Goal: Task Accomplishment & Management: Complete application form

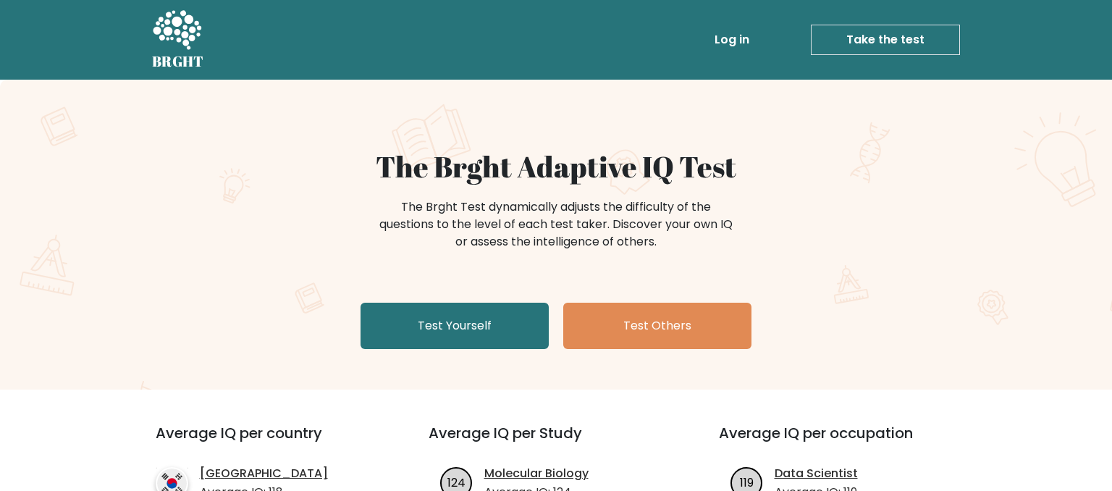
click at [440, 300] on div "The Brght Adaptive IQ Test The Brght Test dynamically adjusts the difficulty of…" at bounding box center [556, 252] width 724 height 206
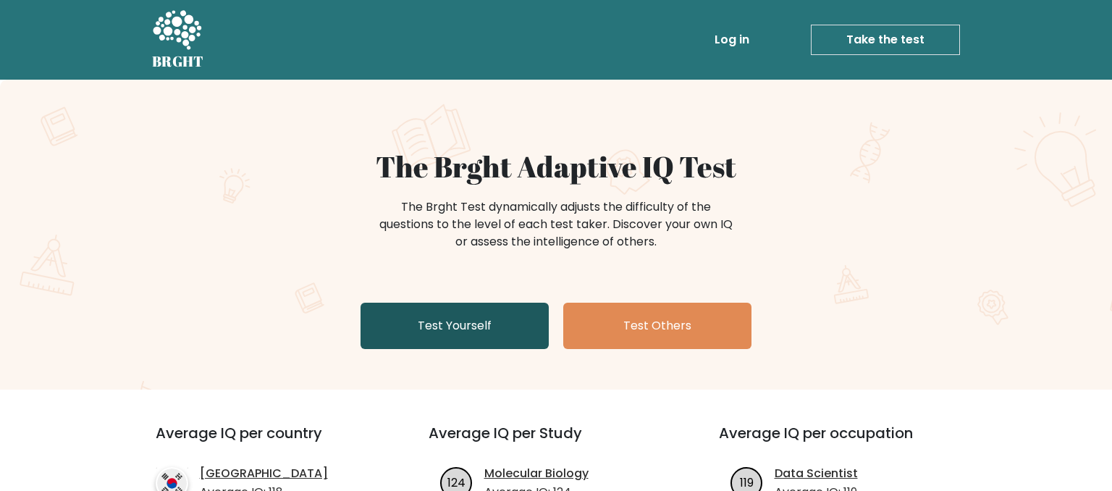
click at [445, 308] on link "Test Yourself" at bounding box center [455, 326] width 188 height 46
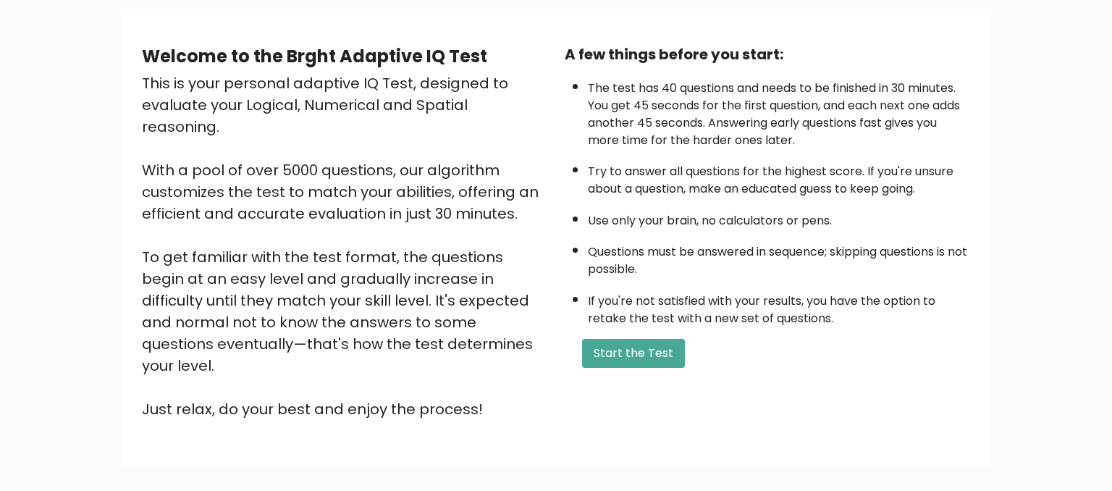
scroll to position [153, 0]
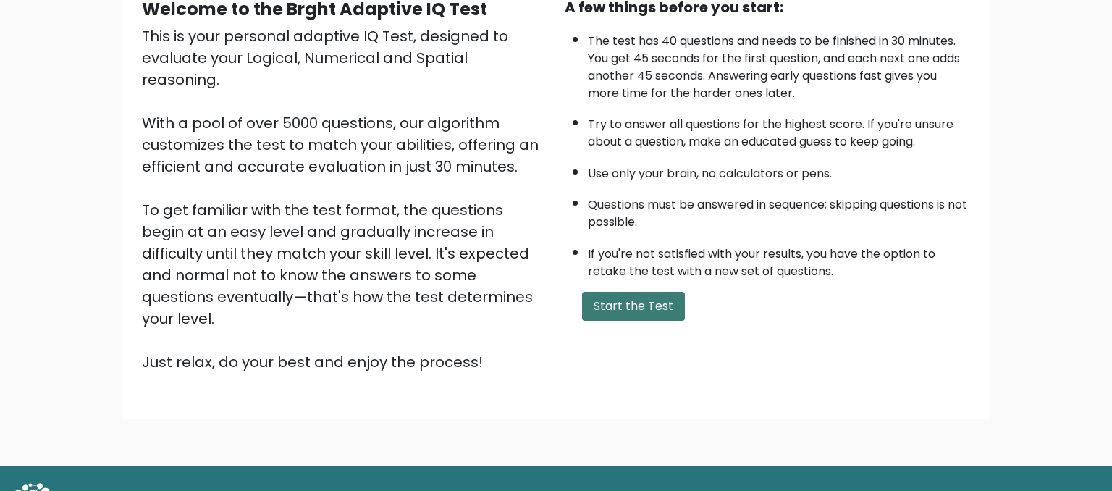
click at [642, 321] on button "Start the Test" at bounding box center [633, 306] width 103 height 29
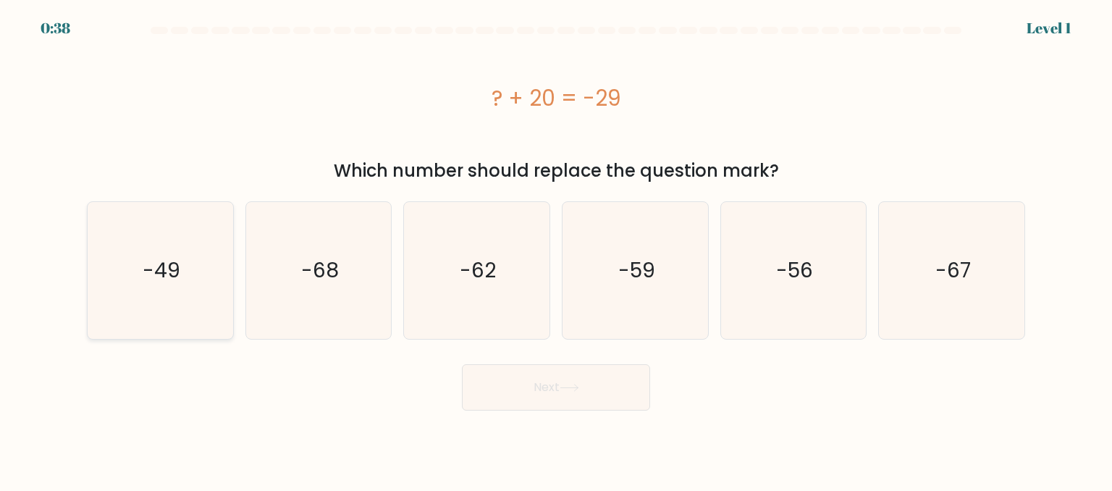
click at [178, 284] on icon "-49" at bounding box center [160, 270] width 136 height 136
click at [556, 249] on input "a. -49" at bounding box center [556, 247] width 1 height 4
radio input "true"
click at [541, 375] on button "Next" at bounding box center [556, 387] width 188 height 46
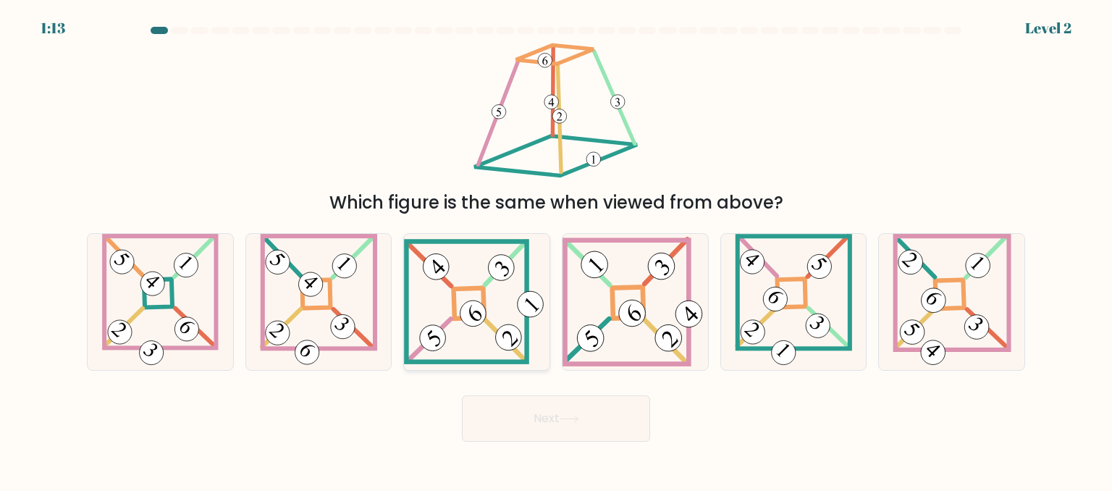
click at [485, 327] on icon at bounding box center [477, 301] width 146 height 125
click at [556, 249] on input "c." at bounding box center [556, 247] width 1 height 4
radio input "true"
click at [552, 413] on button "Next" at bounding box center [556, 418] width 188 height 46
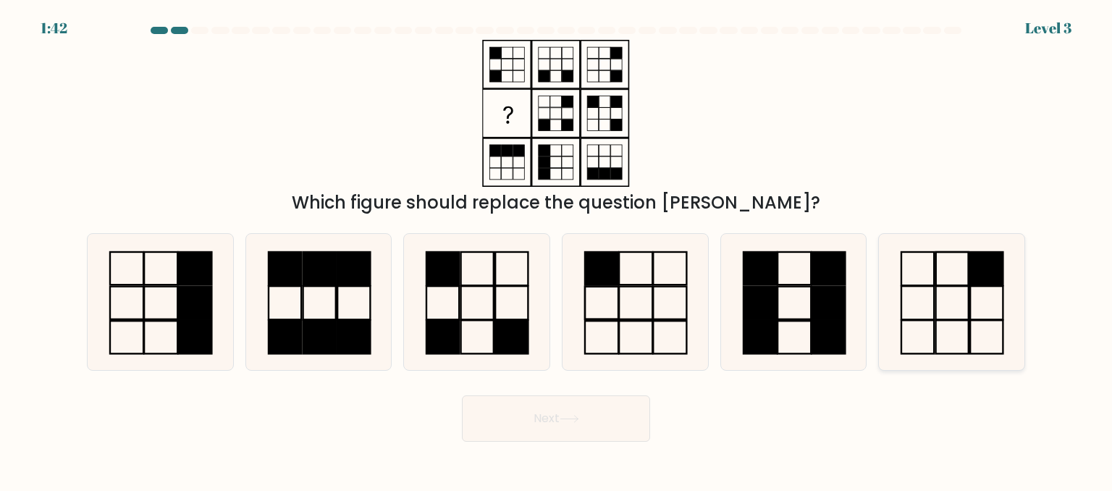
click at [947, 297] on icon at bounding box center [951, 302] width 136 height 136
click at [557, 249] on input "f." at bounding box center [556, 247] width 1 height 4
radio input "true"
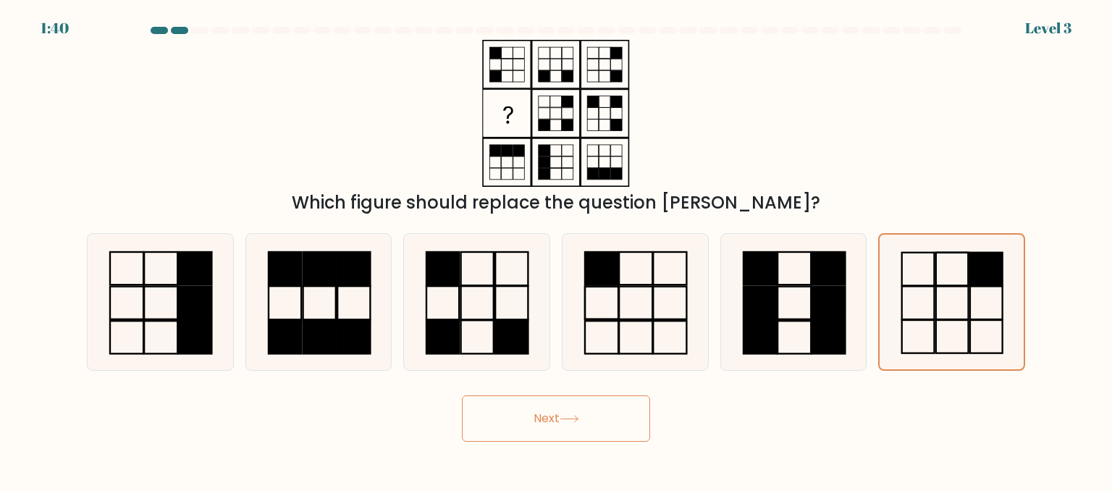
click at [644, 421] on button "Next" at bounding box center [556, 418] width 188 height 46
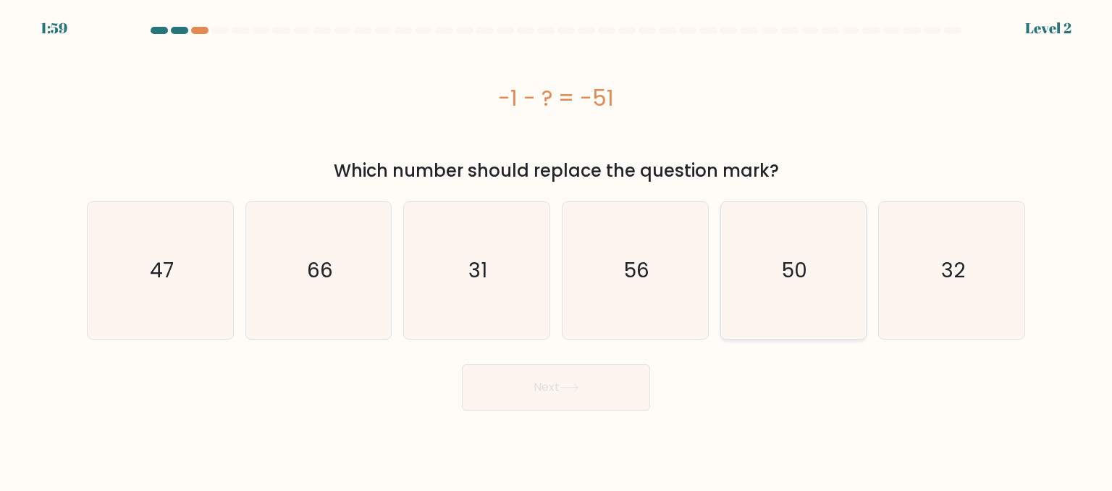
click at [736, 296] on icon "50" at bounding box center [793, 270] width 136 height 136
click at [557, 249] on input "e. 50" at bounding box center [556, 247] width 1 height 4
radio input "true"
click at [613, 384] on button "Next" at bounding box center [556, 387] width 188 height 46
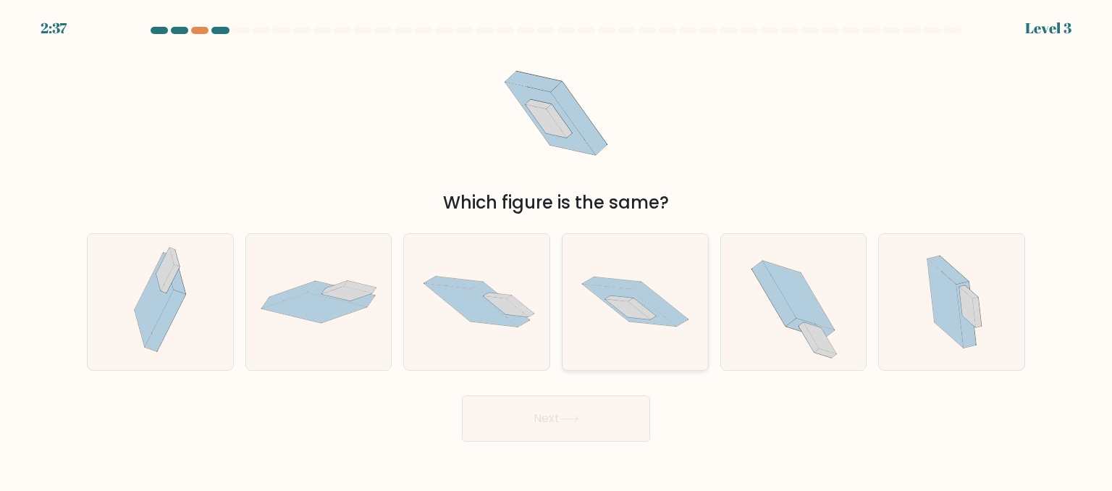
click at [642, 316] on icon at bounding box center [627, 309] width 45 height 20
click at [557, 249] on input "d." at bounding box center [556, 247] width 1 height 4
radio input "true"
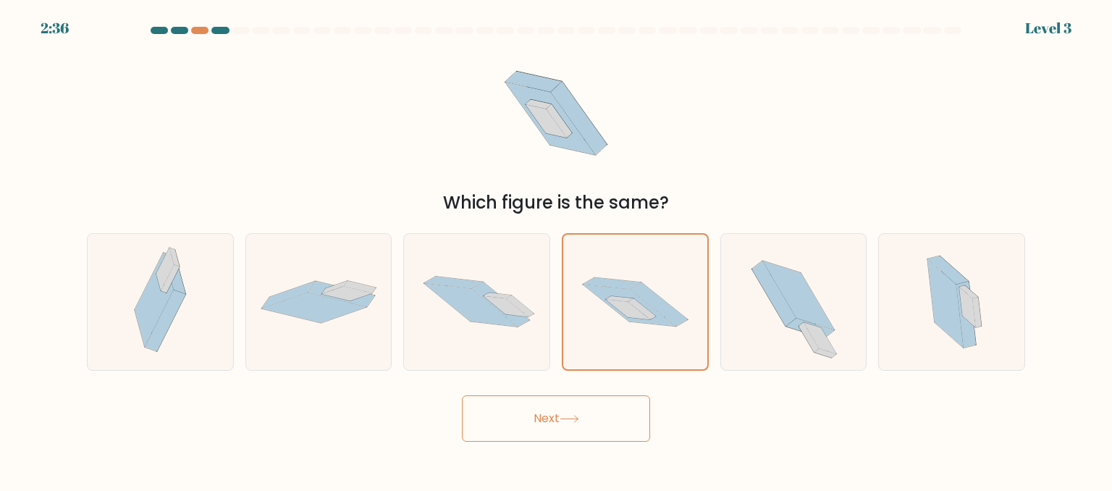
click at [589, 439] on button "Next" at bounding box center [556, 418] width 188 height 46
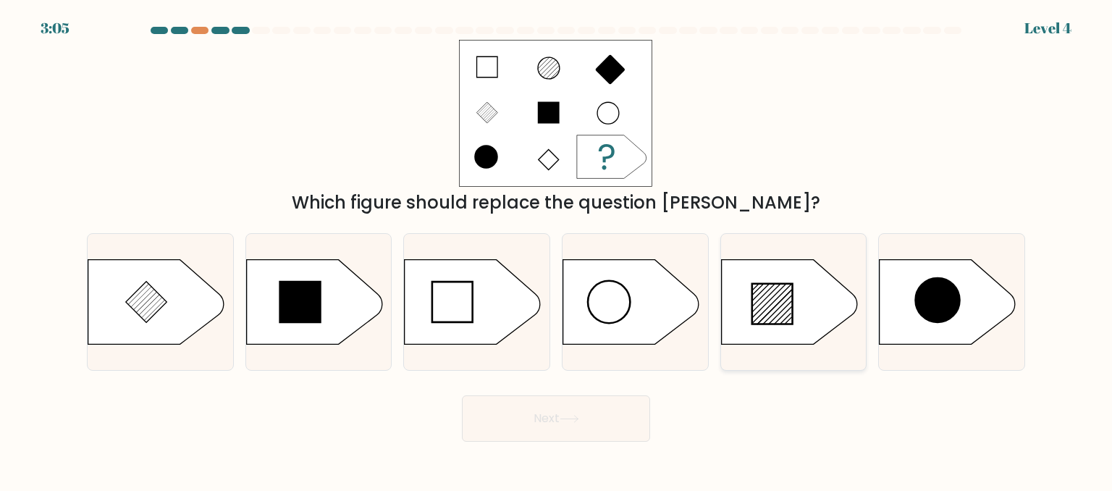
click at [748, 314] on icon at bounding box center [789, 301] width 136 height 85
click at [557, 249] on input "e." at bounding box center [556, 247] width 1 height 4
radio input "true"
click at [578, 419] on icon at bounding box center [568, 419] width 17 height 7
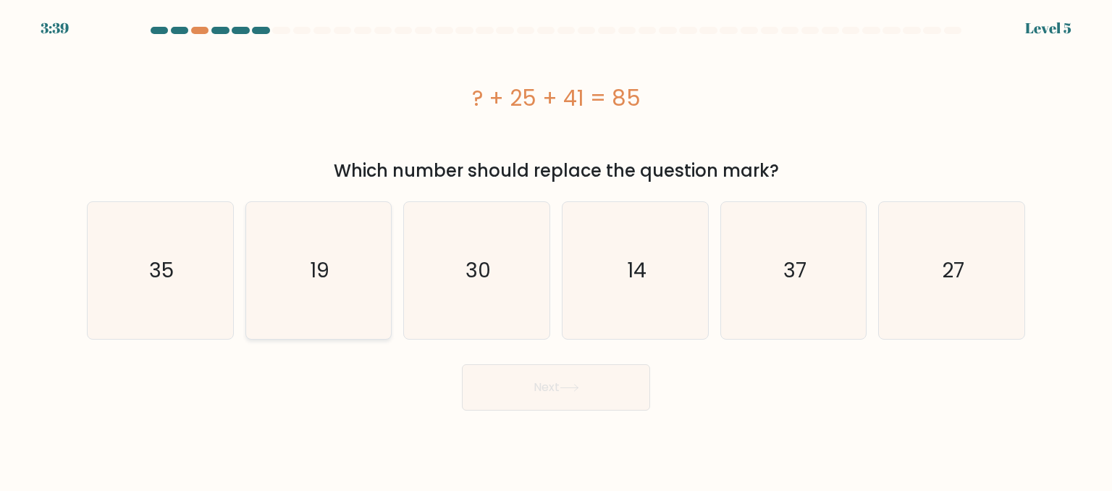
click at [321, 281] on icon "19" at bounding box center [319, 270] width 136 height 136
click at [556, 249] on input "b. 19" at bounding box center [556, 247] width 1 height 4
radio input "true"
click at [519, 368] on button "Next" at bounding box center [556, 387] width 188 height 46
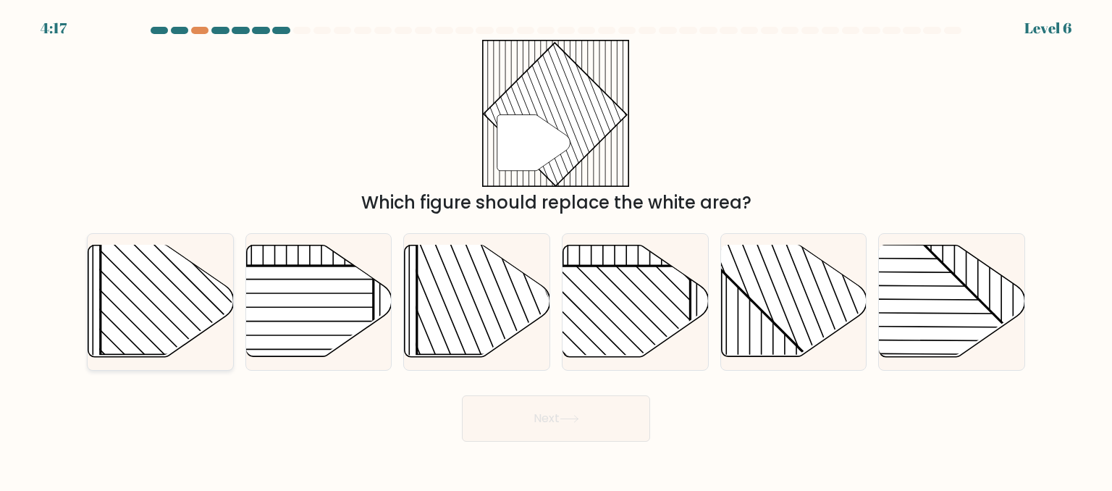
click at [139, 318] on rect at bounding box center [205, 250] width 209 height 209
click at [556, 249] on input "a." at bounding box center [556, 247] width 1 height 4
radio input "true"
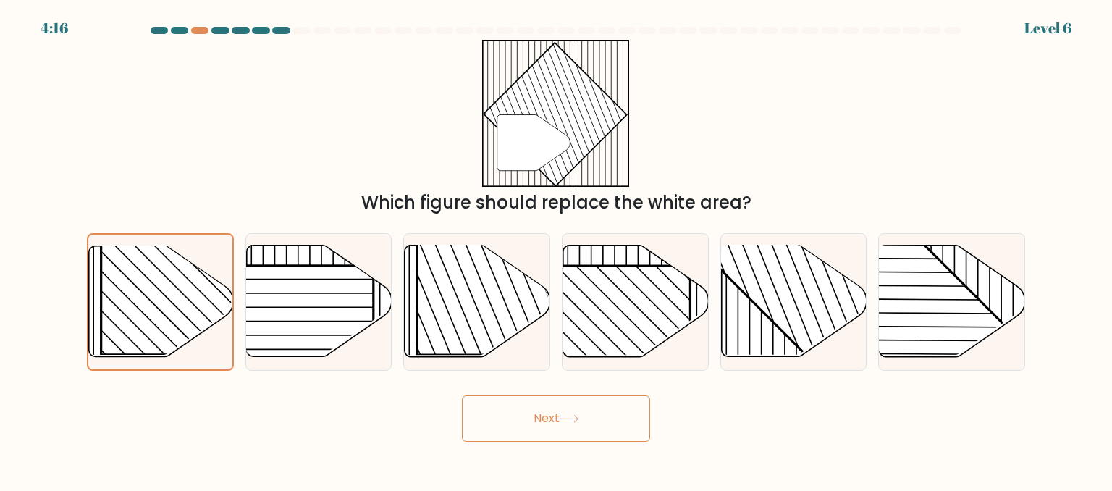
click at [494, 405] on button "Next" at bounding box center [556, 418] width 188 height 46
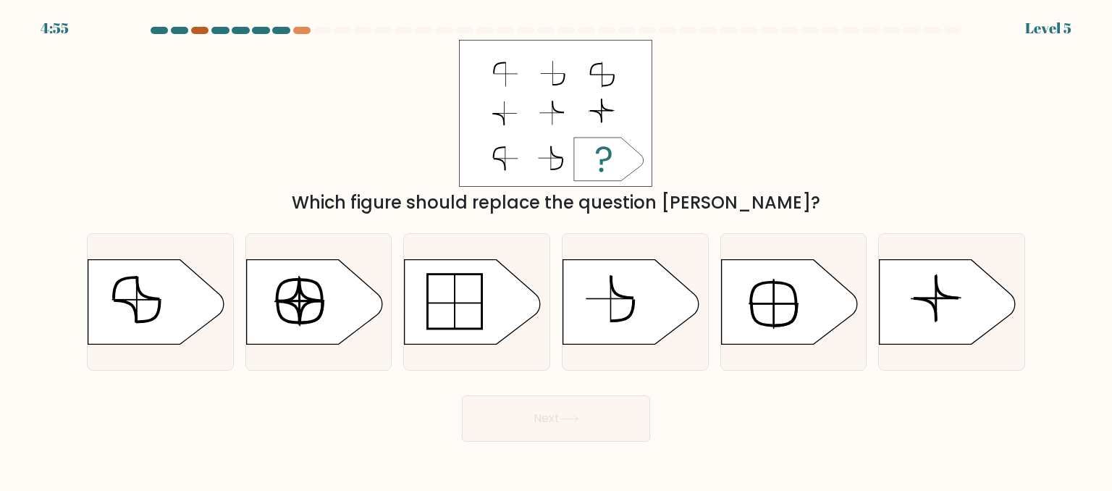
click at [206, 33] on div at bounding box center [199, 30] width 17 height 7
click at [318, 289] on icon at bounding box center [314, 301] width 136 height 85
click at [556, 249] on input "b." at bounding box center [556, 247] width 1 height 4
radio input "true"
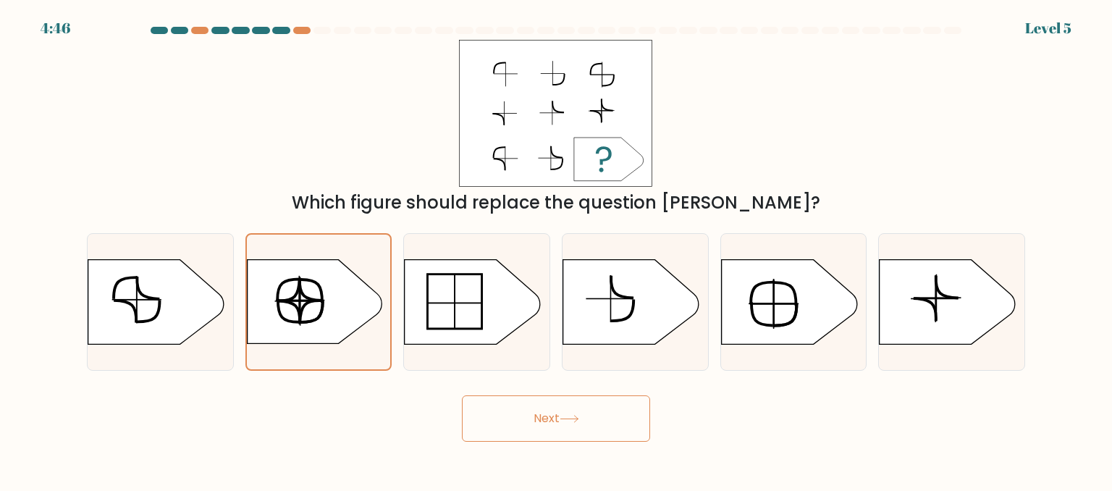
click at [497, 398] on button "Next" at bounding box center [556, 418] width 188 height 46
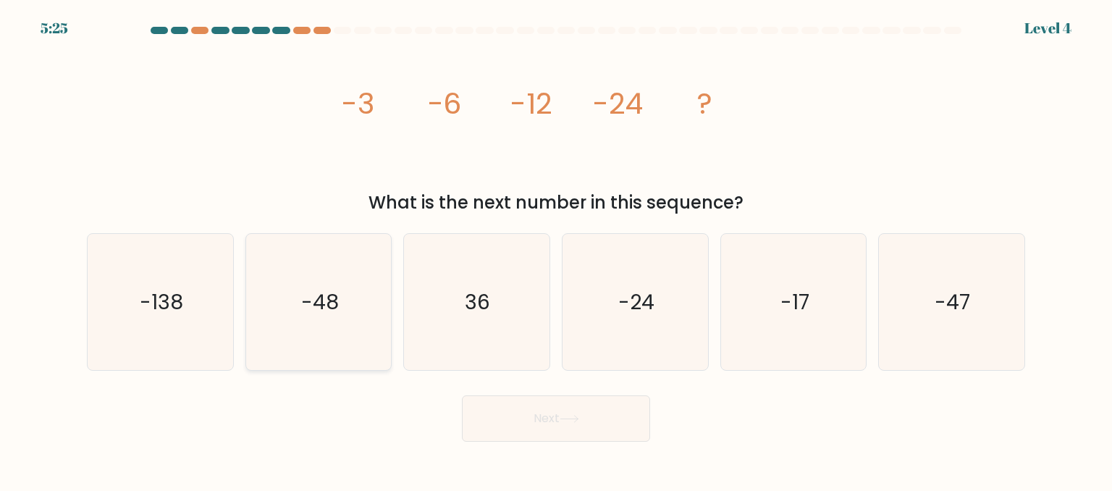
click at [312, 364] on icon "-48" at bounding box center [319, 302] width 136 height 136
click at [556, 249] on input "b. -48" at bounding box center [556, 247] width 1 height 4
radio input "true"
click at [564, 413] on button "Next" at bounding box center [556, 418] width 188 height 46
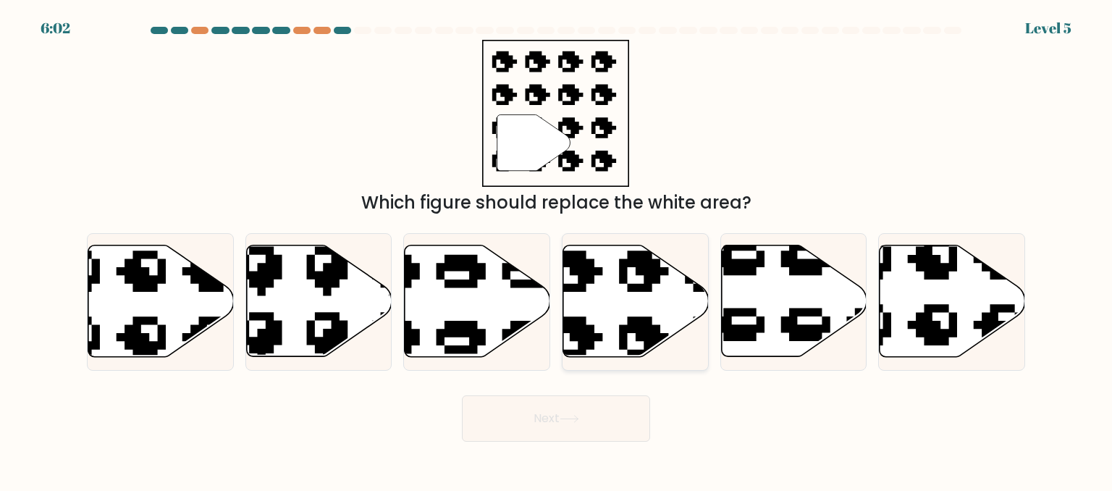
click at [631, 308] on icon at bounding box center [636, 300] width 146 height 111
click at [557, 249] on input "d." at bounding box center [556, 247] width 1 height 4
radio input "true"
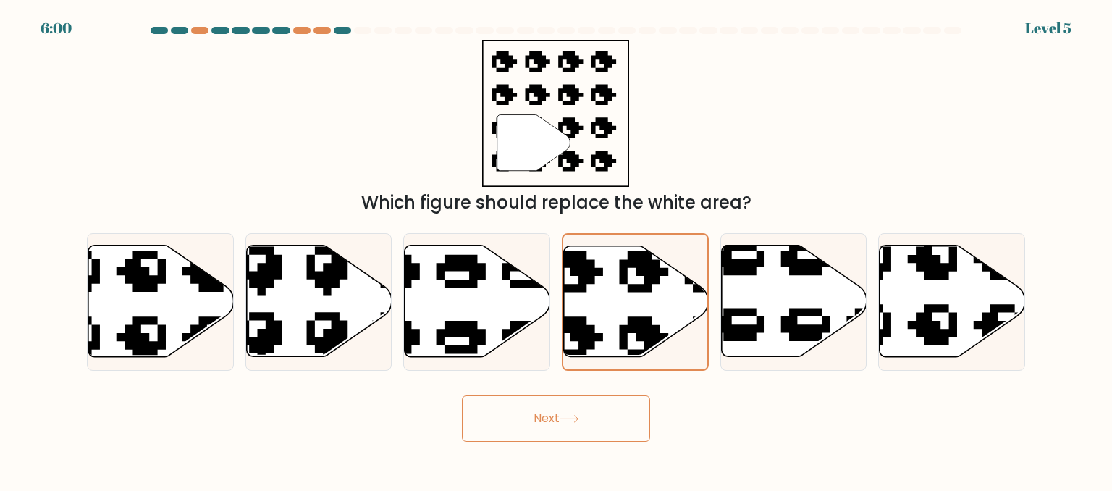
click at [618, 417] on button "Next" at bounding box center [556, 418] width 188 height 46
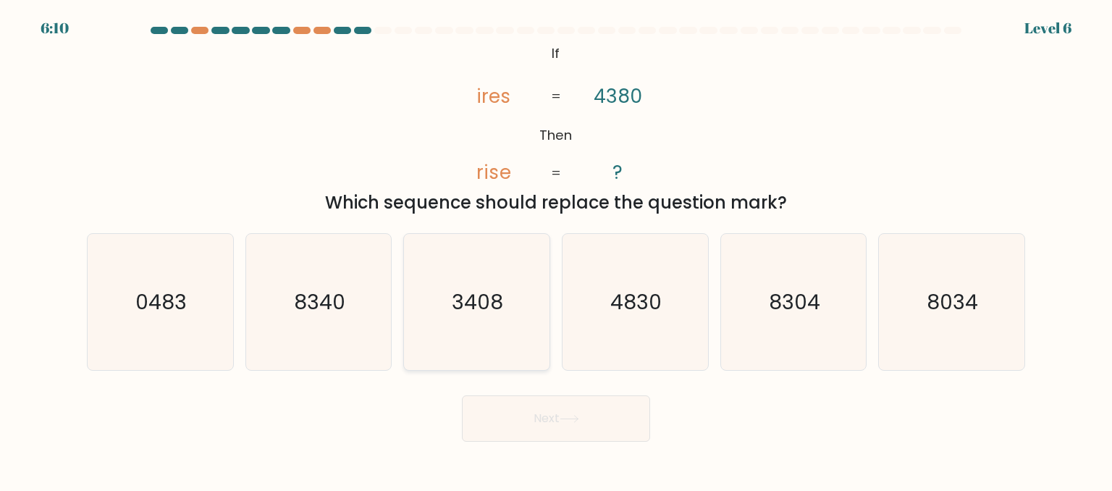
click at [471, 303] on text "3408" at bounding box center [478, 301] width 51 height 29
click at [556, 249] on input "c. 3408" at bounding box center [556, 247] width 1 height 4
radio input "true"
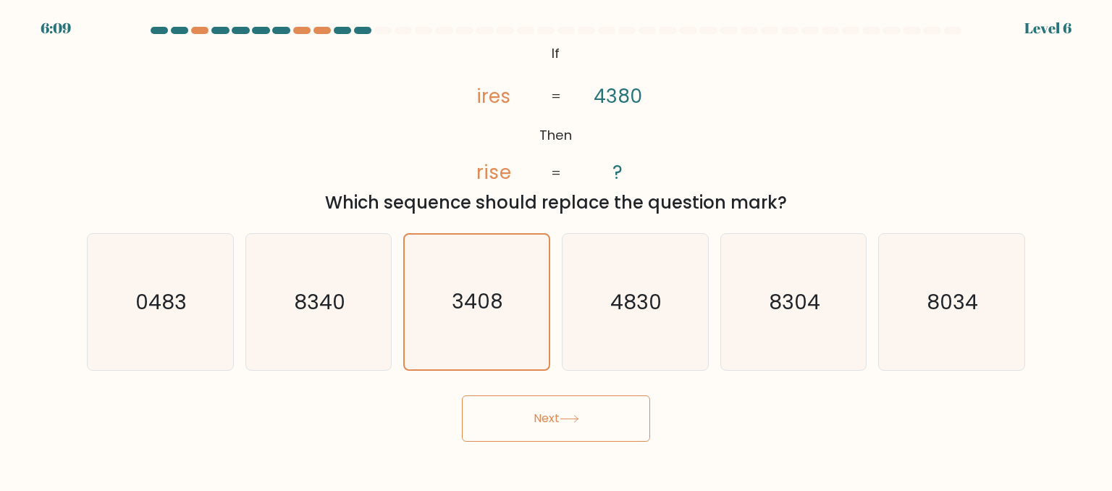
click at [539, 421] on button "Next" at bounding box center [556, 418] width 188 height 46
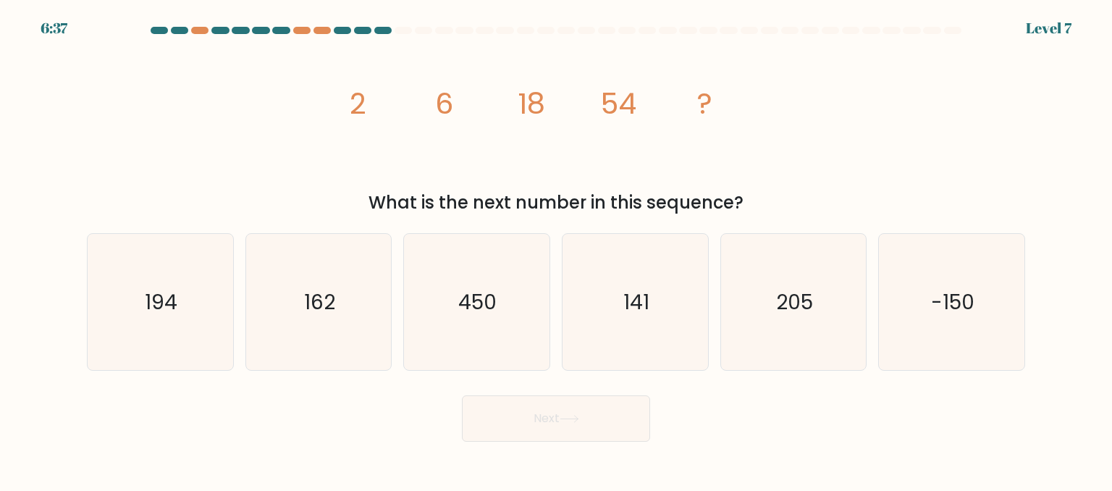
click at [236, 125] on div "image/svg+xml 2 6 18 54 ? What is the next number in this sequence?" at bounding box center [556, 128] width 956 height 176
click at [523, 294] on icon "450" at bounding box center [476, 302] width 136 height 136
click at [556, 249] on input "c. 450" at bounding box center [556, 247] width 1 height 4
radio input "true"
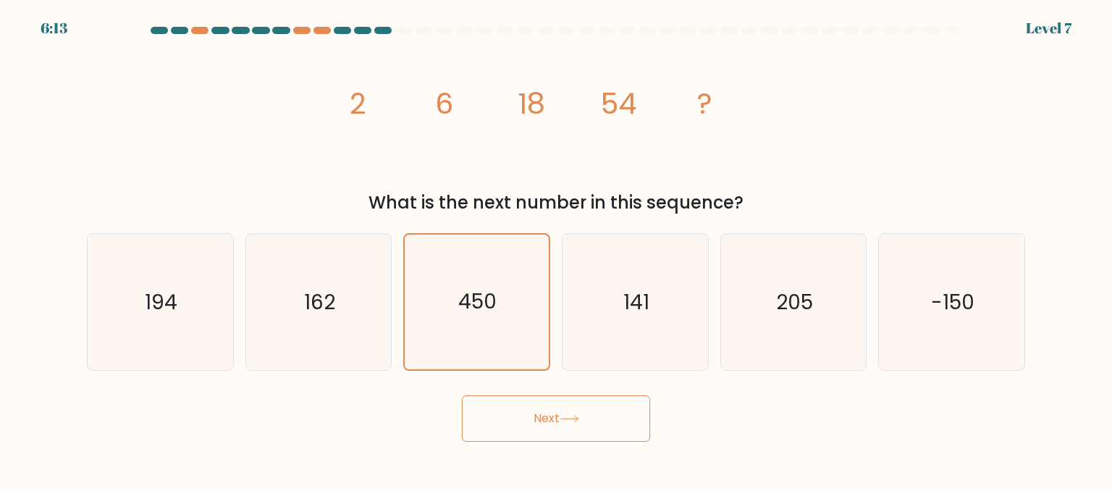
click at [157, 77] on div "image/svg+xml 2 6 18 54 ? What is the next number in this sequence?" at bounding box center [556, 128] width 956 height 176
click at [770, 307] on icon "205" at bounding box center [793, 302] width 136 height 136
click at [557, 249] on input "e. 205" at bounding box center [556, 247] width 1 height 4
radio input "true"
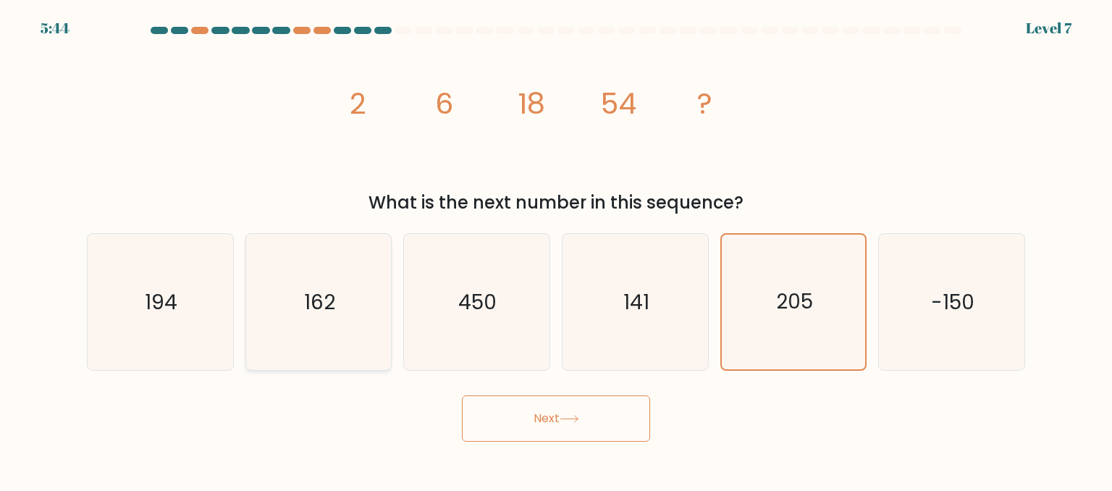
click at [378, 323] on icon "162" at bounding box center [319, 302] width 136 height 136
click at [556, 249] on input "b. 162" at bounding box center [556, 247] width 1 height 4
radio input "true"
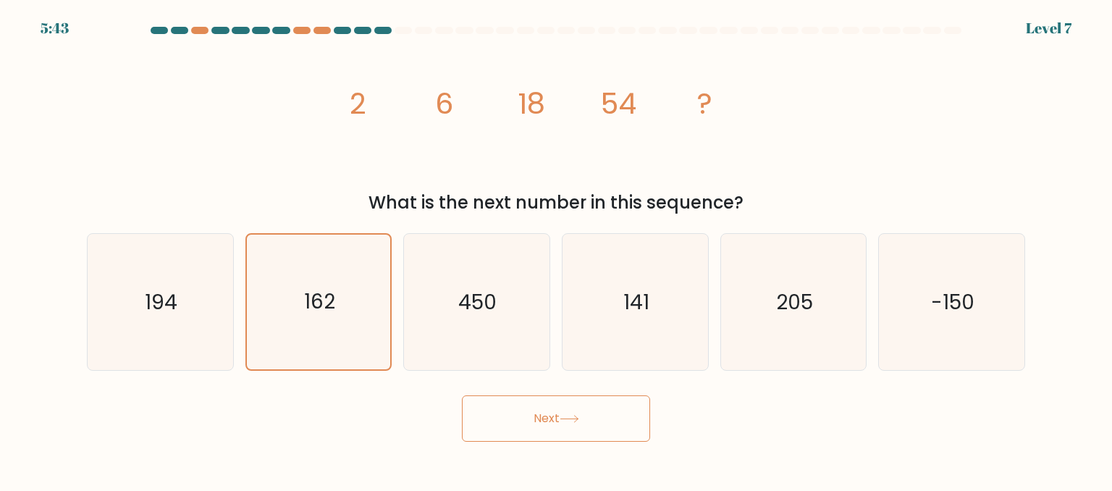
click at [557, 416] on button "Next" at bounding box center [556, 418] width 188 height 46
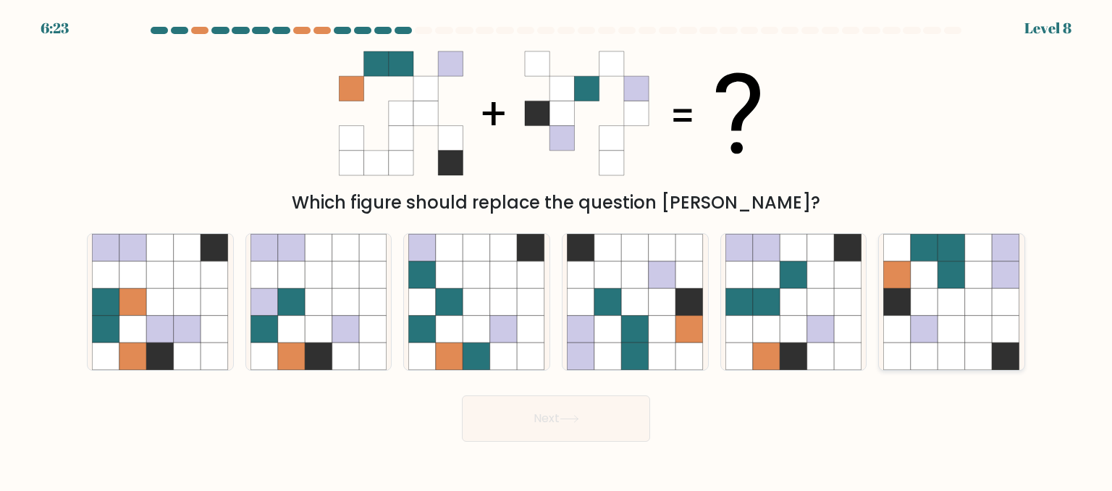
click at [906, 329] on icon at bounding box center [898, 330] width 28 height 28
click at [557, 249] on input "f." at bounding box center [556, 247] width 1 height 4
radio input "true"
click at [615, 423] on button "Next" at bounding box center [556, 418] width 188 height 46
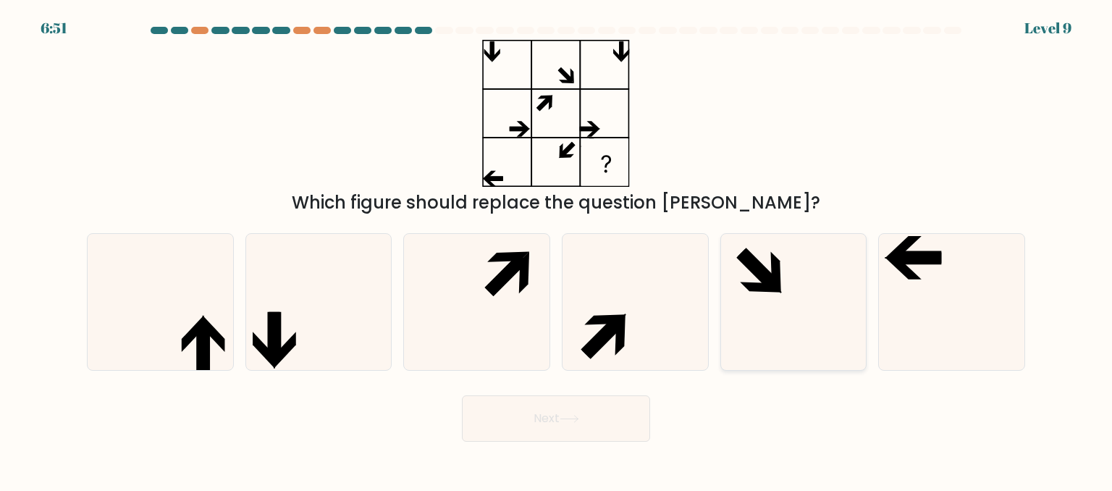
click at [739, 293] on icon at bounding box center [793, 302] width 136 height 136
click at [557, 249] on input "e." at bounding box center [556, 247] width 1 height 4
radio input "true"
click at [552, 395] on div "Next" at bounding box center [556, 415] width 956 height 54
click at [555, 405] on button "Next" at bounding box center [556, 418] width 188 height 46
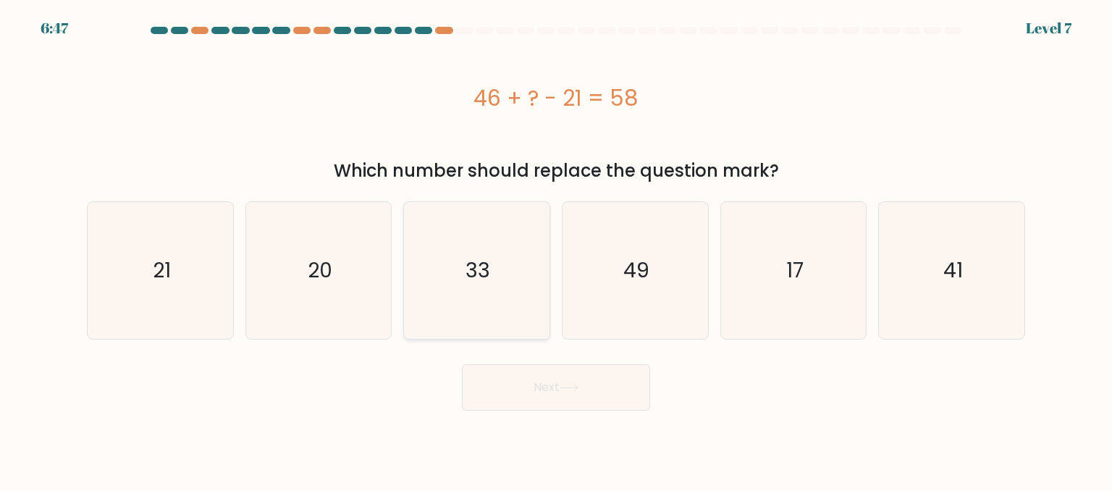
click at [481, 278] on text "33" at bounding box center [478, 270] width 25 height 29
click at [556, 249] on input "c. 33" at bounding box center [556, 247] width 1 height 4
radio input "true"
click at [522, 379] on button "Next" at bounding box center [556, 387] width 188 height 46
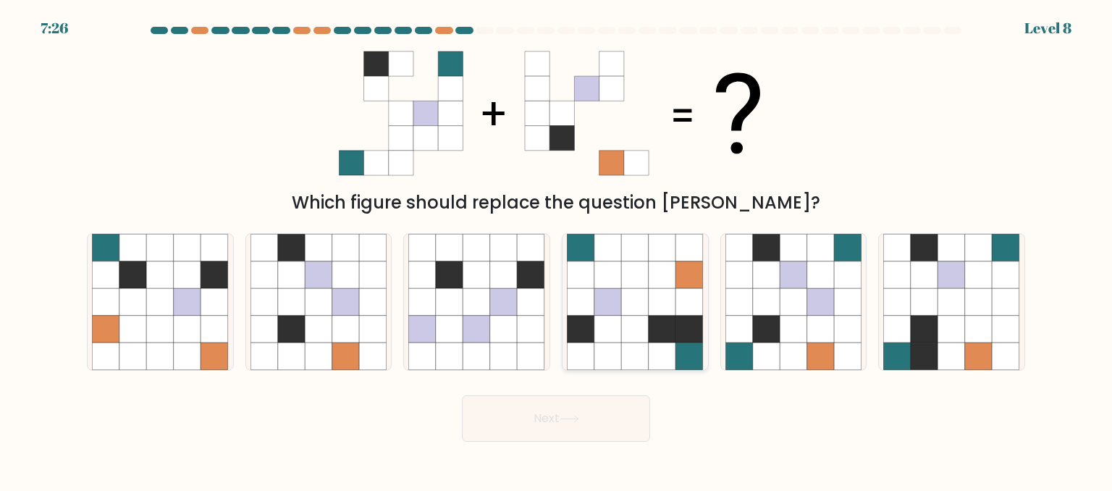
click at [670, 361] on icon at bounding box center [663, 356] width 28 height 28
click at [557, 249] on input "d." at bounding box center [556, 247] width 1 height 4
radio input "true"
click at [585, 424] on button "Next" at bounding box center [556, 418] width 188 height 46
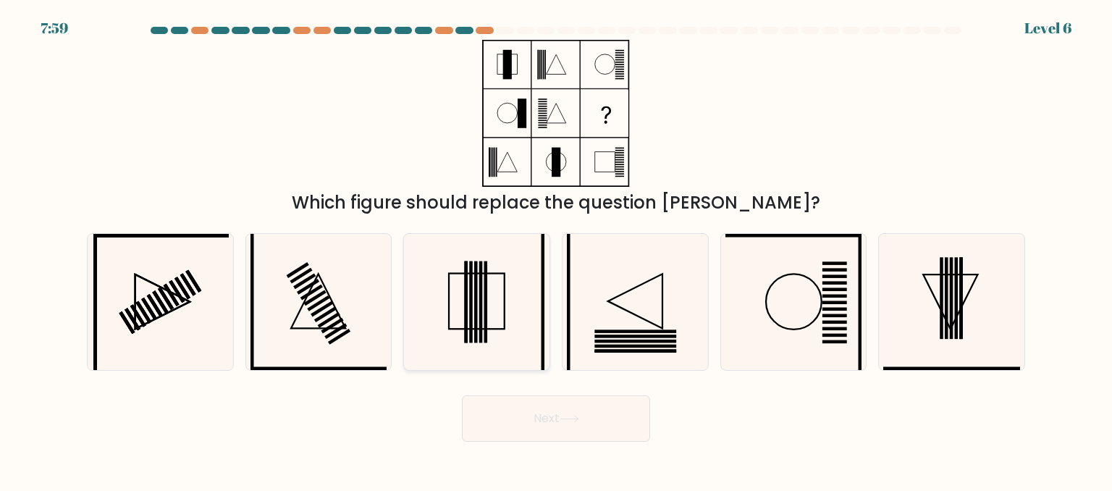
click at [500, 304] on icon at bounding box center [476, 302] width 136 height 136
click at [556, 249] on input "c." at bounding box center [556, 247] width 1 height 4
radio input "true"
click at [557, 421] on button "Next" at bounding box center [556, 418] width 188 height 46
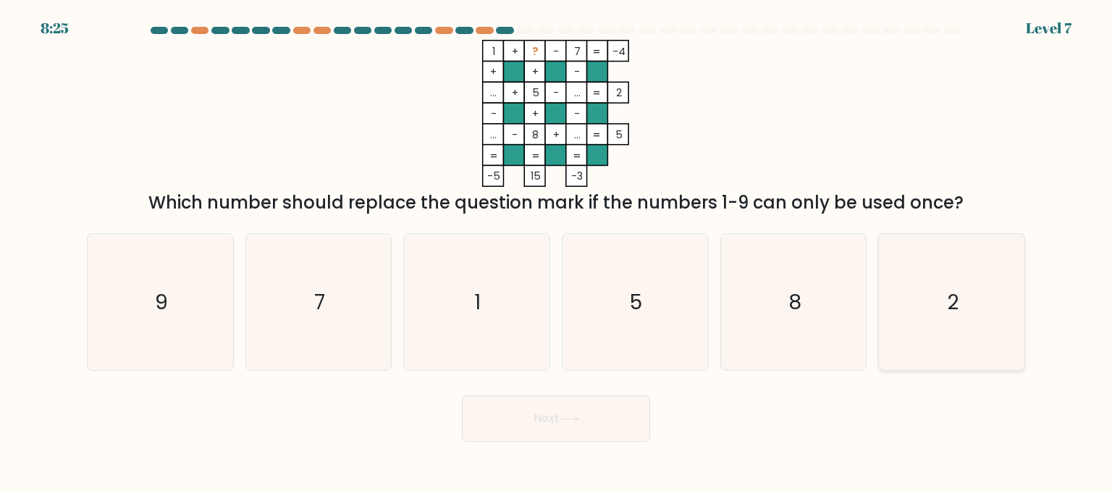
click at [937, 303] on icon "2" at bounding box center [951, 302] width 136 height 136
click at [557, 249] on input "f. 2" at bounding box center [556, 247] width 1 height 4
radio input "true"
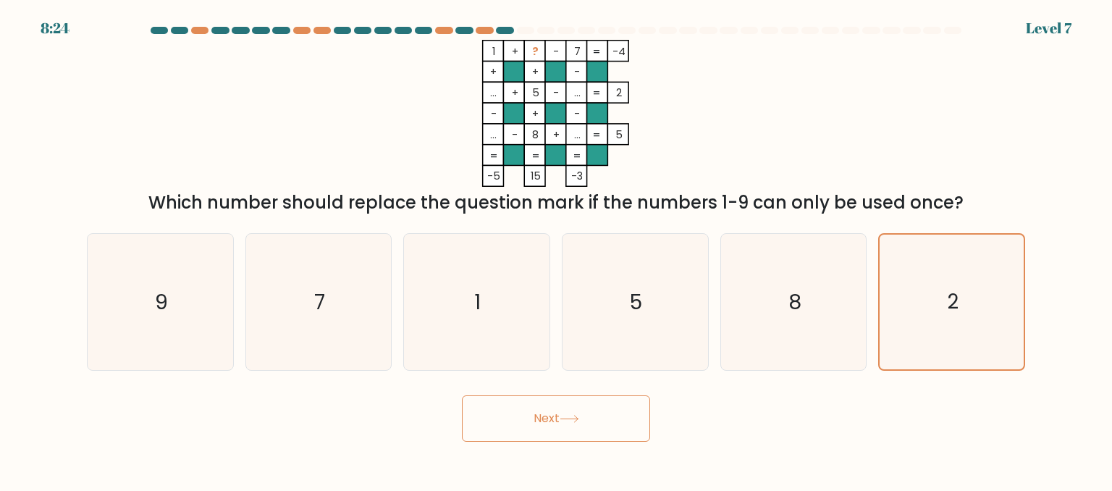
click at [589, 413] on button "Next" at bounding box center [556, 418] width 188 height 46
click at [599, 418] on button "Next" at bounding box center [556, 418] width 188 height 46
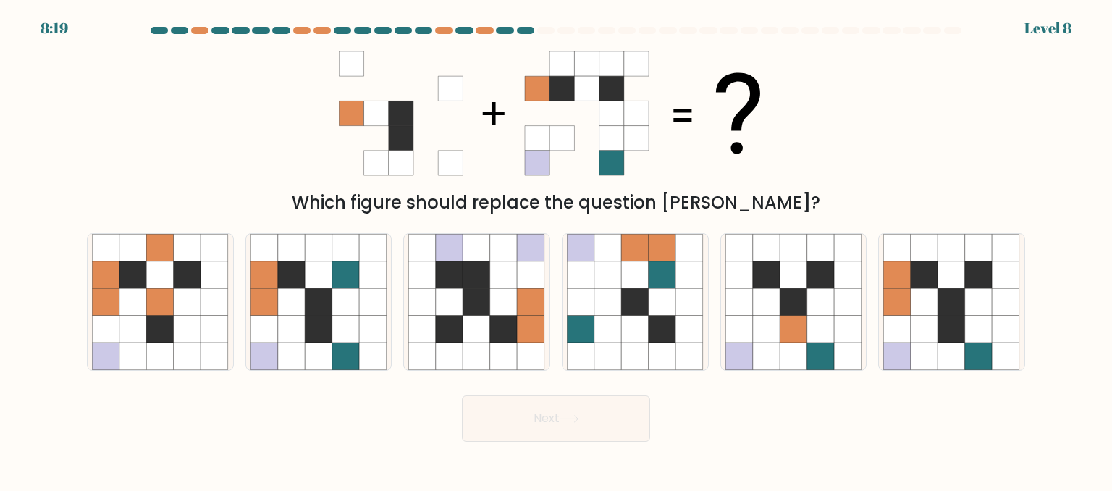
click at [990, 295] on icon at bounding box center [979, 302] width 28 height 28
click at [557, 249] on input "f." at bounding box center [556, 247] width 1 height 4
radio input "true"
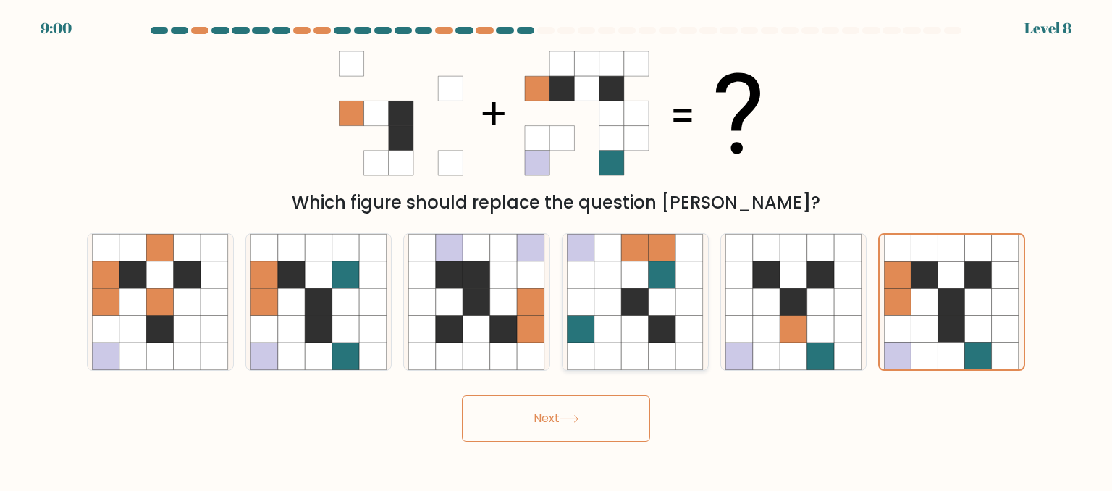
click at [609, 312] on icon at bounding box center [608, 302] width 28 height 28
click at [557, 249] on input "d." at bounding box center [556, 247] width 1 height 4
radio input "true"
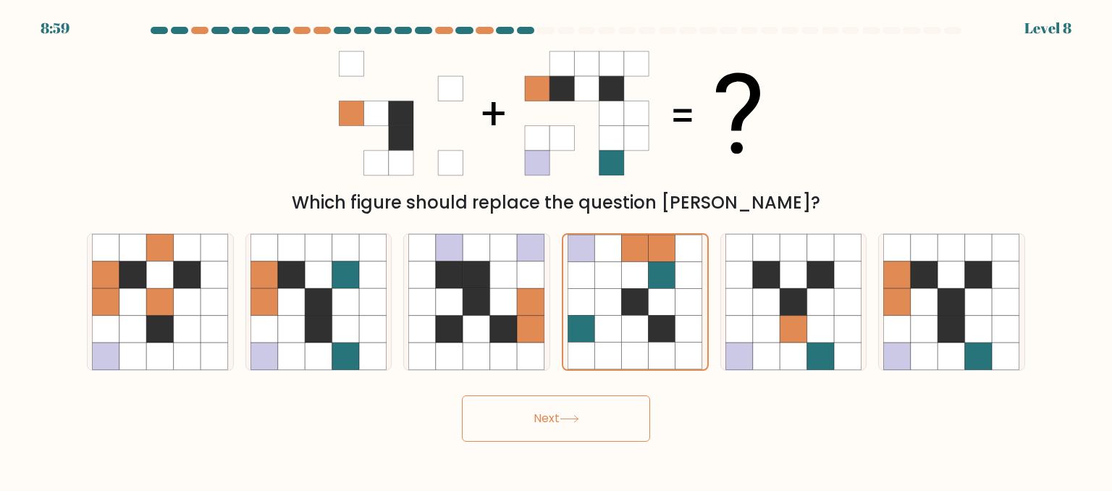
click at [584, 421] on button "Next" at bounding box center [556, 418] width 188 height 46
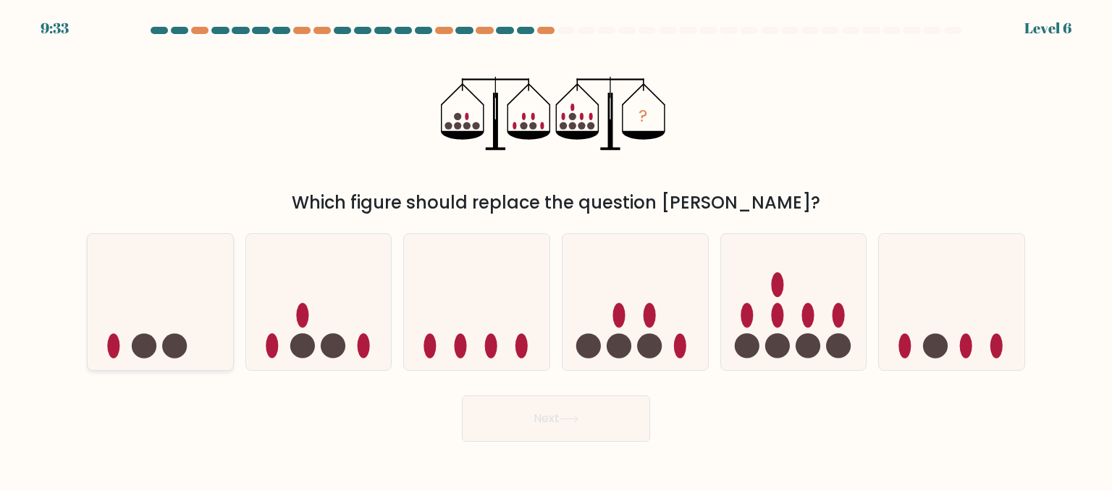
click at [224, 338] on icon at bounding box center [161, 302] width 146 height 120
click at [556, 249] on input "a." at bounding box center [556, 247] width 1 height 4
radio input "true"
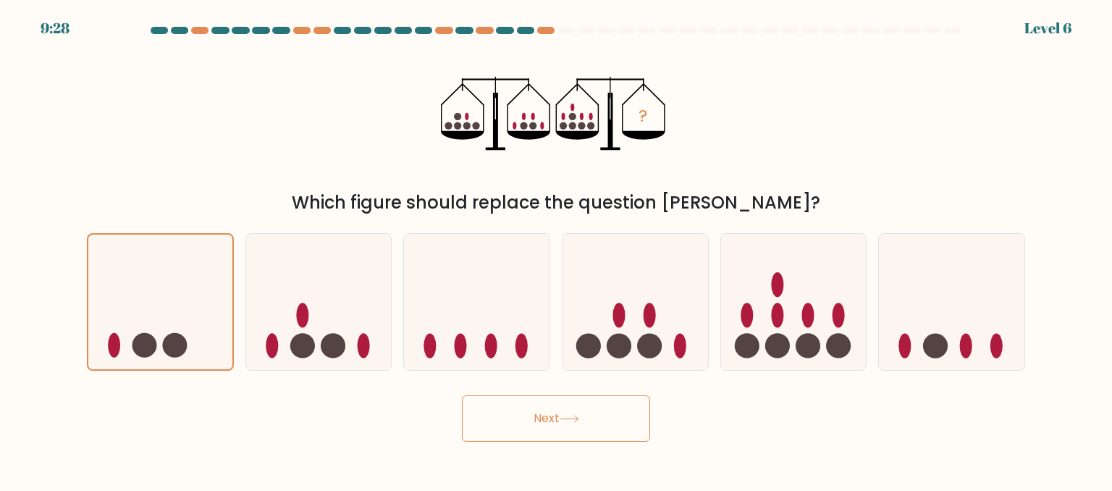
click at [534, 418] on button "Next" at bounding box center [556, 418] width 188 height 46
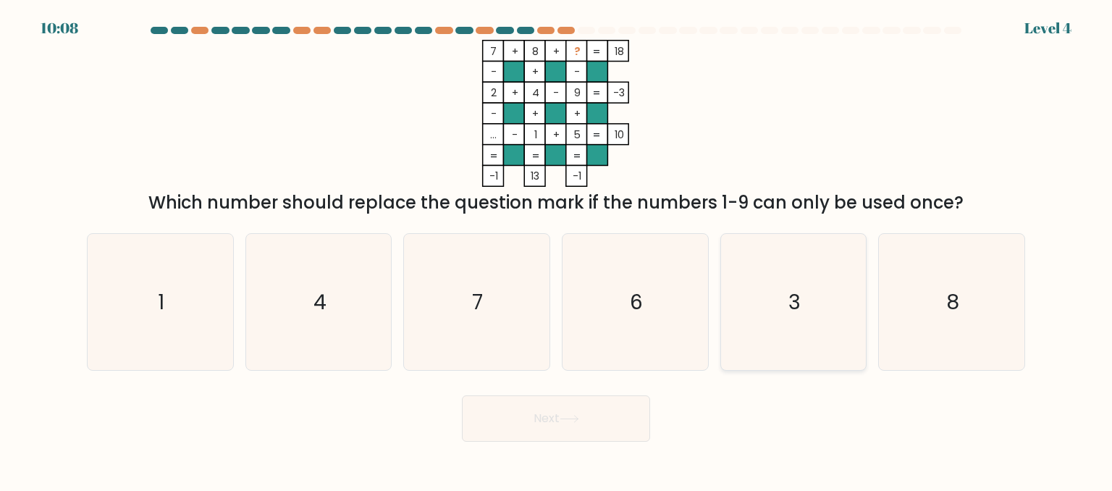
click at [776, 271] on icon "3" at bounding box center [793, 302] width 136 height 136
click at [557, 249] on input "e. 3" at bounding box center [556, 247] width 1 height 4
radio input "true"
click at [621, 408] on button "Next" at bounding box center [556, 418] width 188 height 46
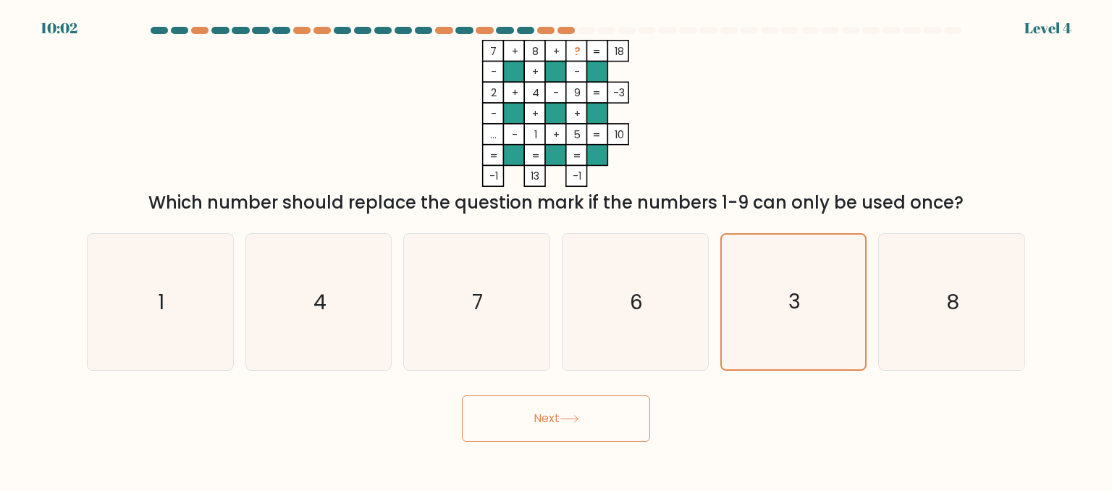
click at [592, 424] on button "Next" at bounding box center [556, 418] width 188 height 46
click at [816, 282] on icon "3" at bounding box center [793, 302] width 135 height 135
click at [557, 249] on input "e. 3" at bounding box center [556, 247] width 1 height 4
click at [623, 424] on button "Next" at bounding box center [556, 418] width 188 height 46
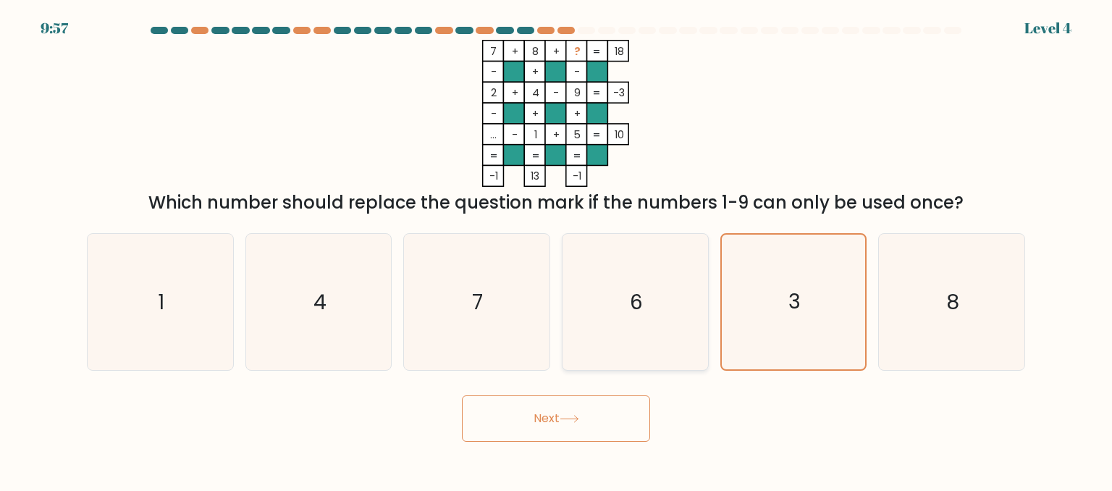
click at [688, 308] on icon "6" at bounding box center [635, 302] width 136 height 136
click at [557, 249] on input "d. 6" at bounding box center [556, 247] width 1 height 4
radio input "true"
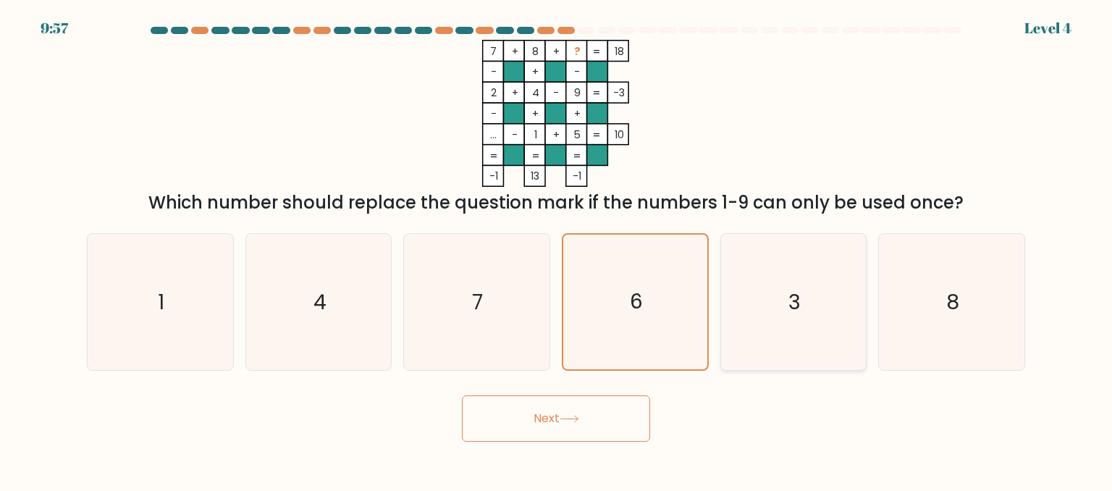
click at [755, 292] on icon "3" at bounding box center [793, 302] width 136 height 136
click at [557, 249] on input "e. 3" at bounding box center [556, 247] width 1 height 4
radio input "true"
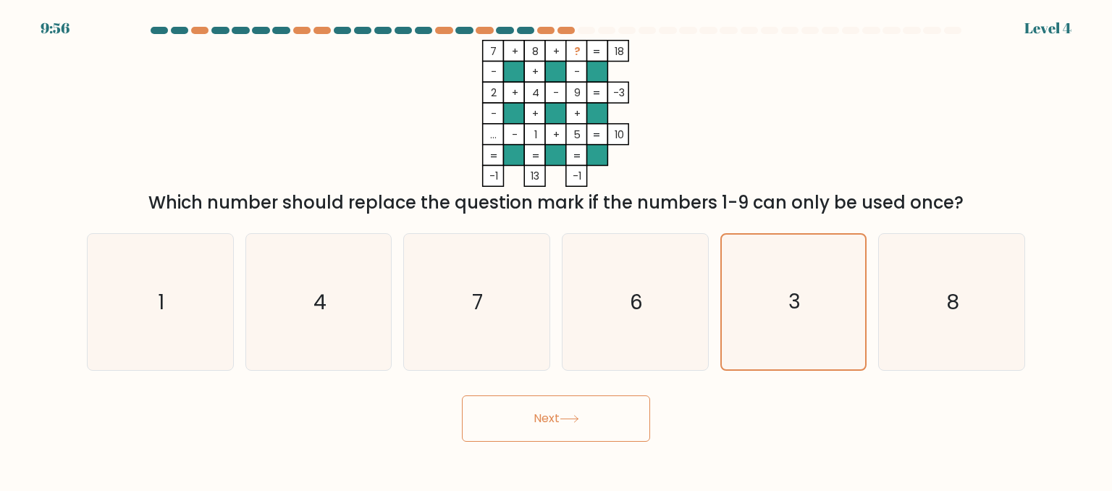
click at [584, 427] on button "Next" at bounding box center [556, 418] width 188 height 46
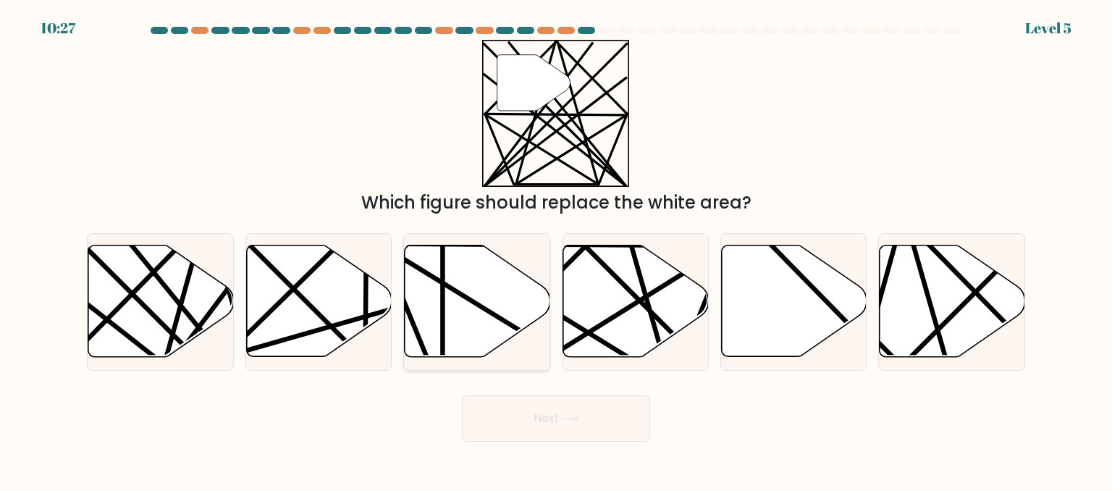
click at [446, 306] on icon at bounding box center [478, 300] width 146 height 111
click at [556, 249] on input "c." at bounding box center [556, 247] width 1 height 4
radio input "true"
click at [510, 404] on button "Next" at bounding box center [556, 418] width 188 height 46
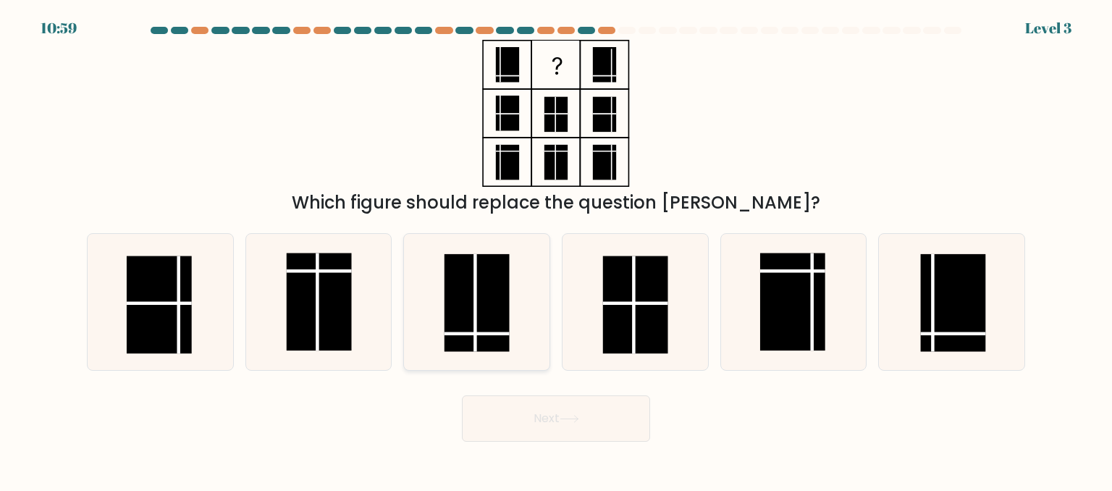
click at [461, 320] on rect at bounding box center [477, 303] width 65 height 98
click at [556, 249] on input "c." at bounding box center [556, 247] width 1 height 4
radio input "true"
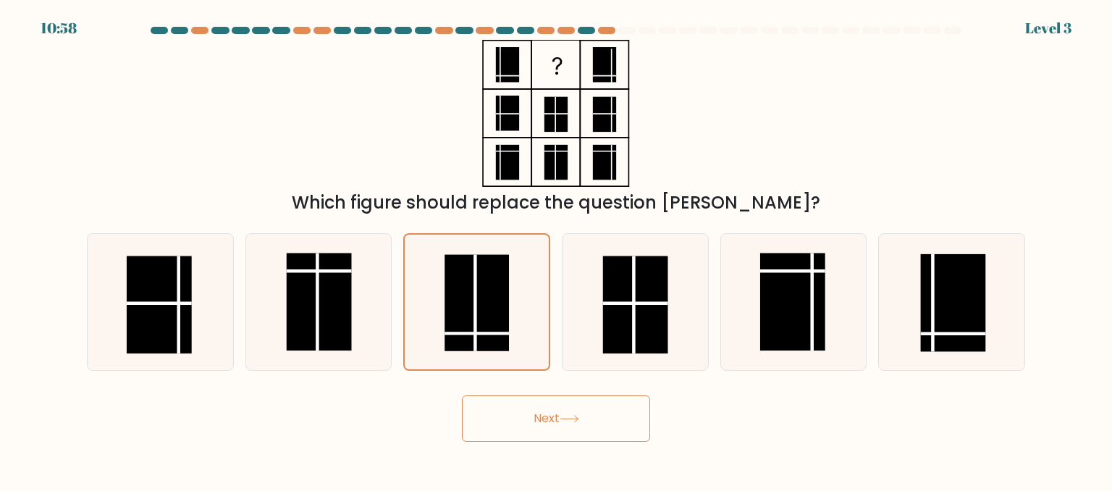
click at [507, 411] on button "Next" at bounding box center [556, 418] width 188 height 46
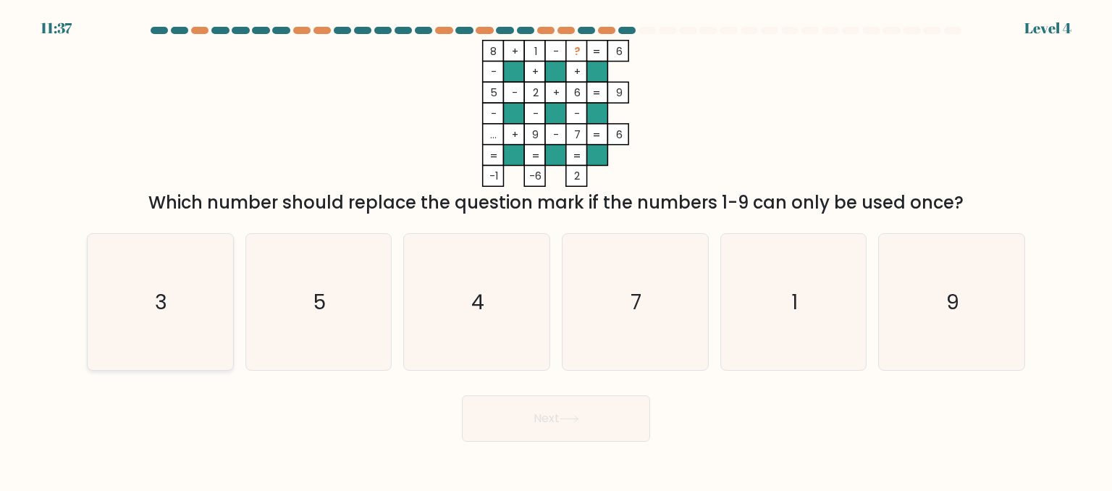
click at [190, 319] on icon "3" at bounding box center [160, 302] width 136 height 136
click at [556, 249] on input "a. 3" at bounding box center [556, 247] width 1 height 4
radio input "true"
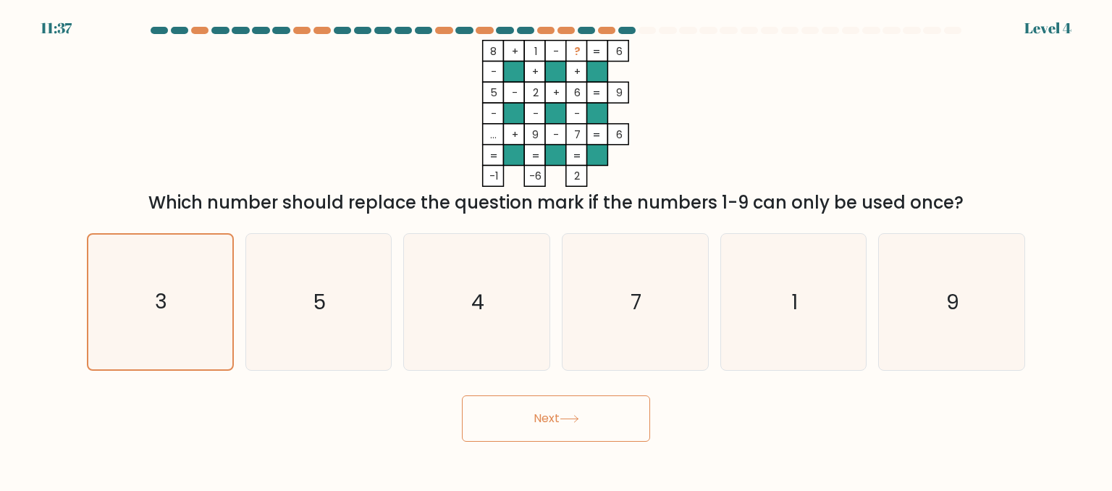
click at [556, 421] on button "Next" at bounding box center [556, 418] width 188 height 46
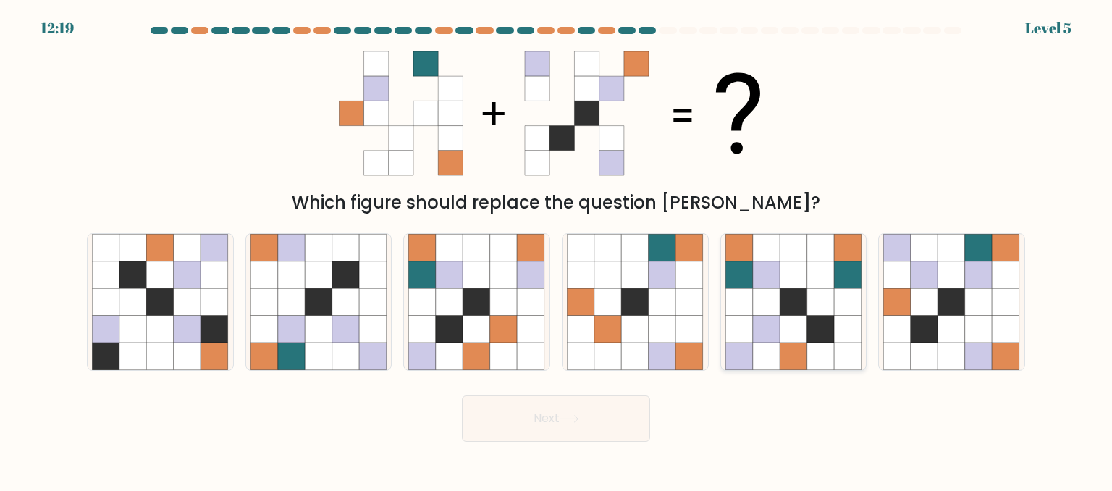
click at [786, 308] on icon at bounding box center [794, 302] width 28 height 28
click at [557, 249] on input "e." at bounding box center [556, 247] width 1 height 4
radio input "true"
click at [621, 416] on button "Next" at bounding box center [556, 418] width 188 height 46
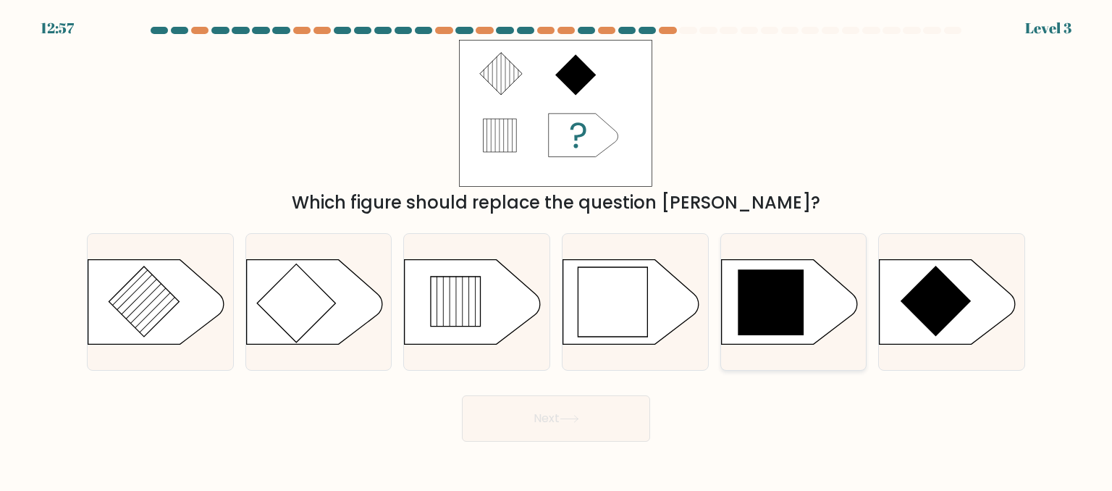
click at [742, 346] on div at bounding box center [793, 302] width 147 height 138
click at [557, 249] on input "e." at bounding box center [556, 247] width 1 height 4
radio input "true"
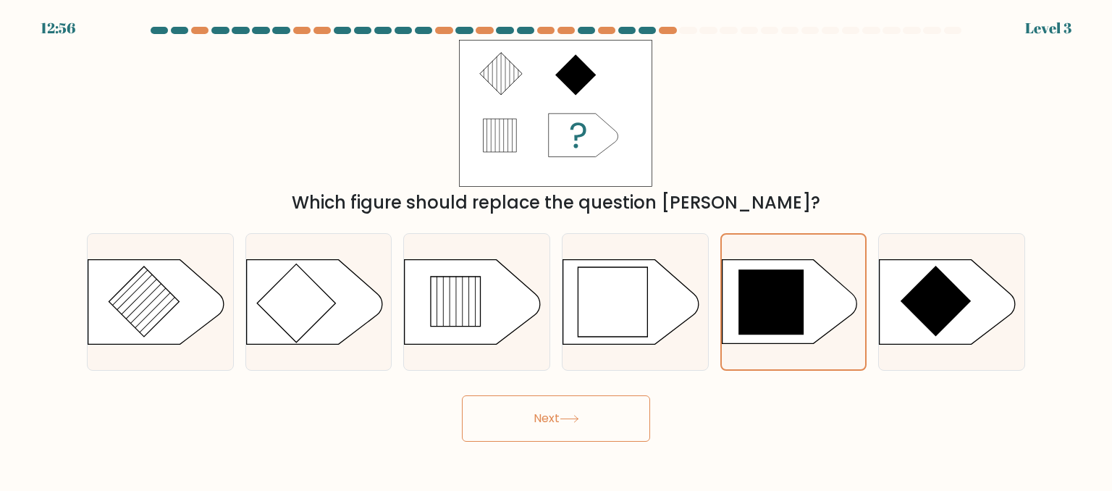
click at [603, 429] on button "Next" at bounding box center [556, 418] width 188 height 46
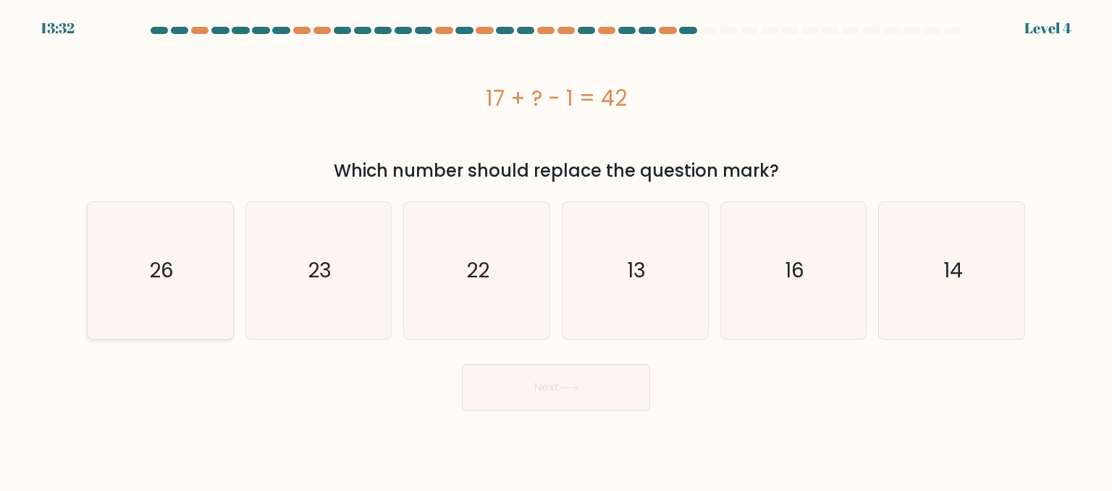
click at [104, 277] on icon "26" at bounding box center [160, 270] width 136 height 136
click at [556, 249] on input "a. 26" at bounding box center [556, 247] width 1 height 4
radio input "true"
click at [546, 405] on button "Next" at bounding box center [556, 387] width 188 height 46
click at [547, 380] on button "Next" at bounding box center [556, 387] width 188 height 46
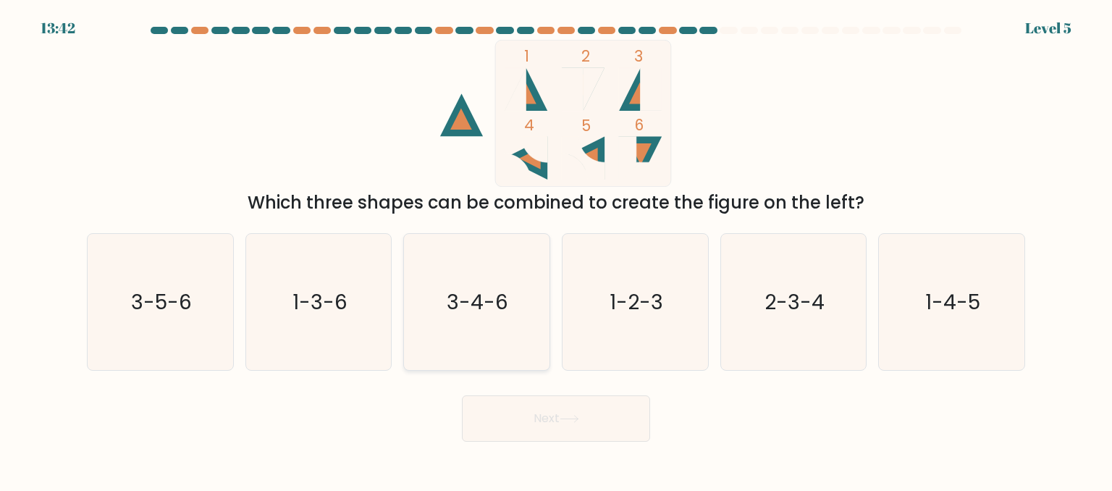
click at [468, 279] on icon "3-4-6" at bounding box center [476, 302] width 136 height 136
click at [556, 249] on input "c. 3-4-6" at bounding box center [556, 247] width 1 height 4
radio input "true"
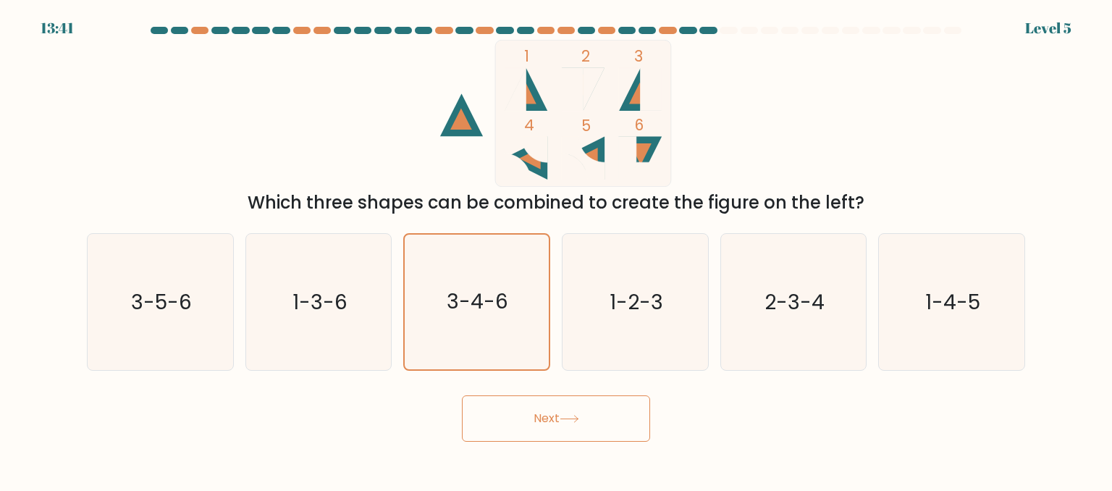
click at [531, 410] on button "Next" at bounding box center [556, 418] width 188 height 46
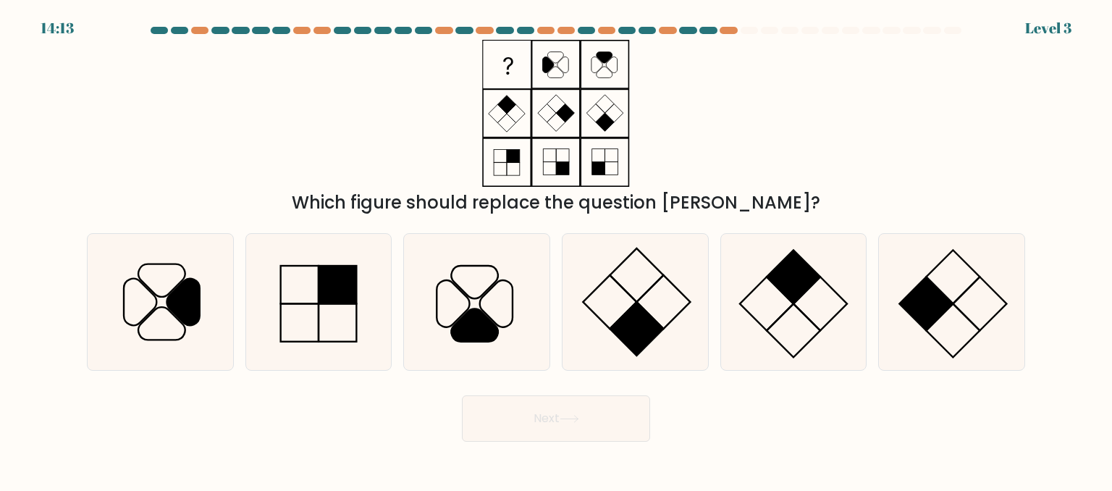
click at [235, 314] on div "a." at bounding box center [160, 302] width 159 height 138
click at [217, 320] on icon at bounding box center [160, 302] width 136 height 136
click at [556, 249] on input "a." at bounding box center [556, 247] width 1 height 4
radio input "true"
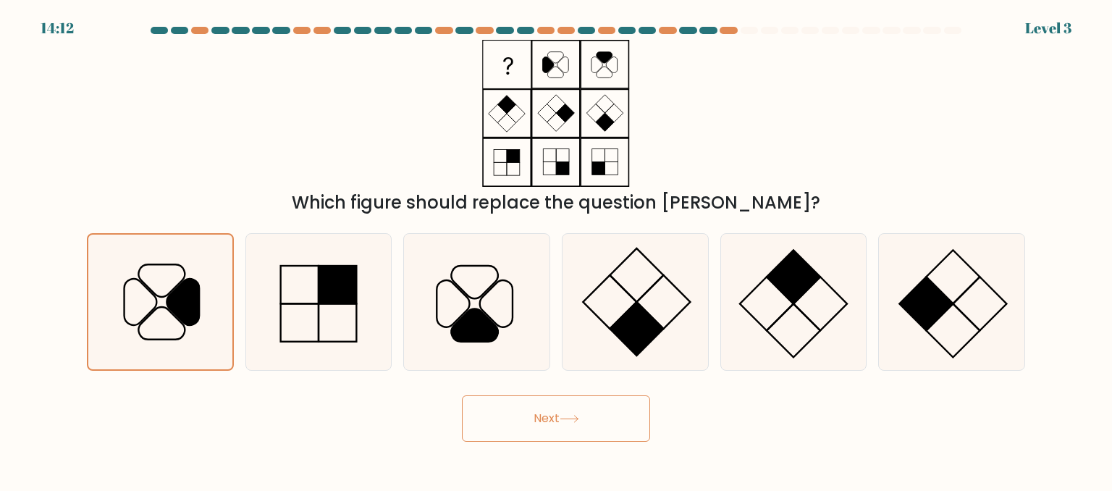
click at [493, 408] on button "Next" at bounding box center [556, 418] width 188 height 46
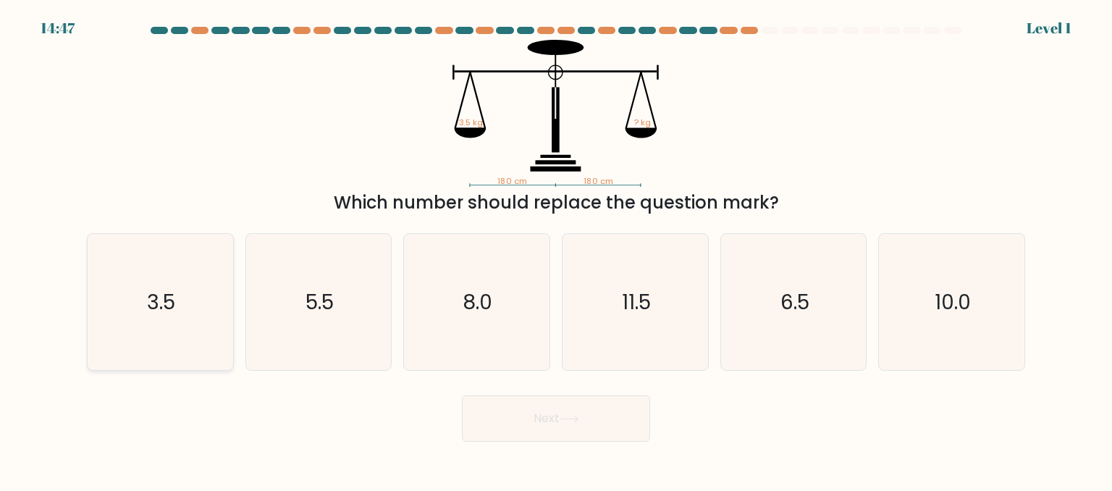
click at [167, 264] on icon "3.5" at bounding box center [160, 302] width 136 height 136
click at [556, 249] on input "a. 3.5" at bounding box center [556, 247] width 1 height 4
radio input "true"
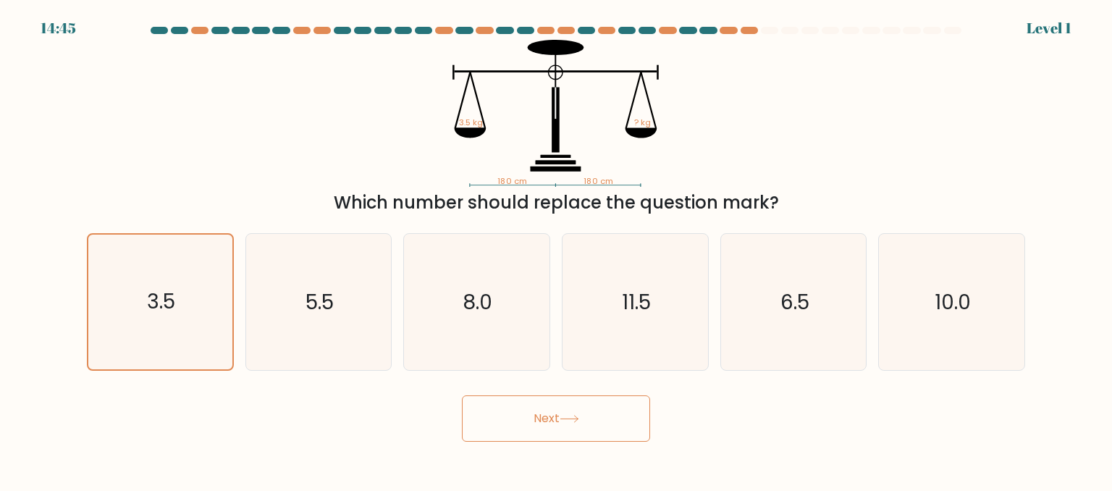
click at [542, 407] on button "Next" at bounding box center [556, 418] width 188 height 46
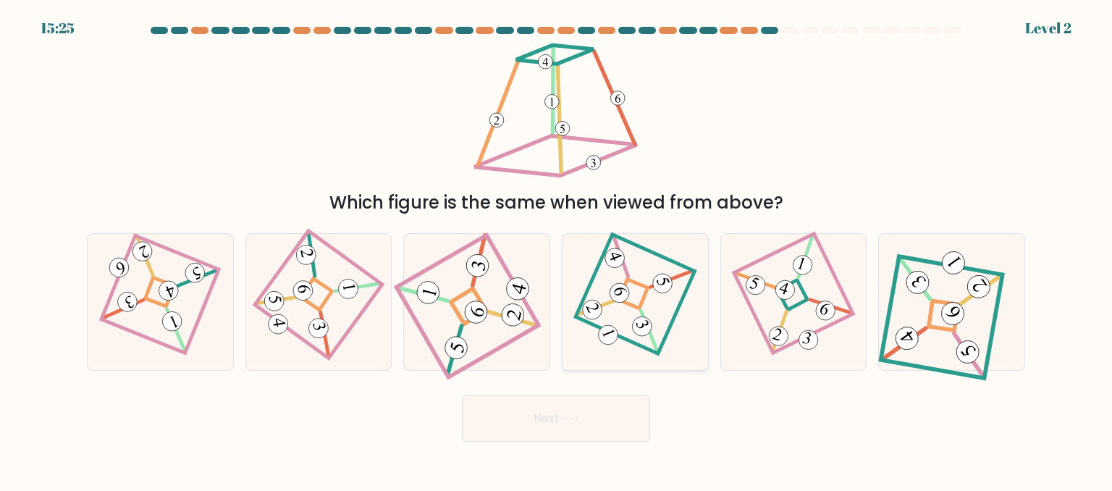
click at [668, 337] on icon at bounding box center [635, 301] width 94 height 109
click at [557, 249] on input "d." at bounding box center [556, 247] width 1 height 4
radio input "true"
click at [605, 421] on button "Next" at bounding box center [556, 418] width 188 height 46
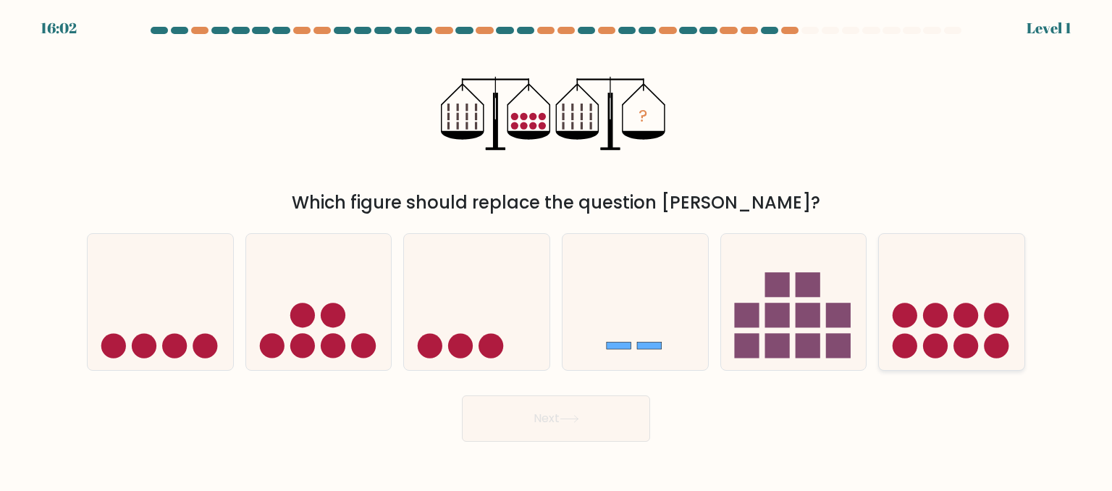
click at [1021, 340] on icon at bounding box center [952, 302] width 146 height 120
click at [557, 249] on input "f." at bounding box center [556, 247] width 1 height 4
radio input "true"
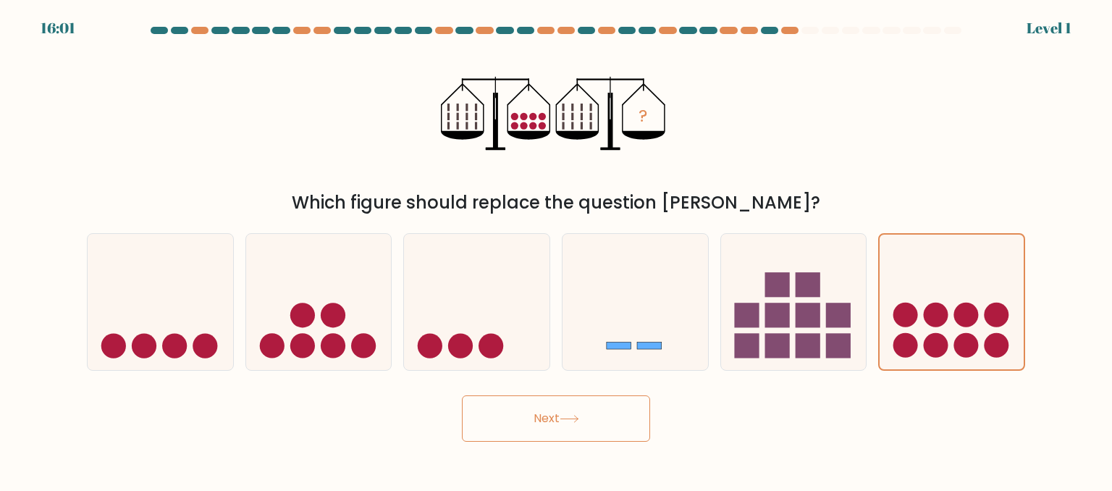
click at [591, 422] on button "Next" at bounding box center [556, 418] width 188 height 46
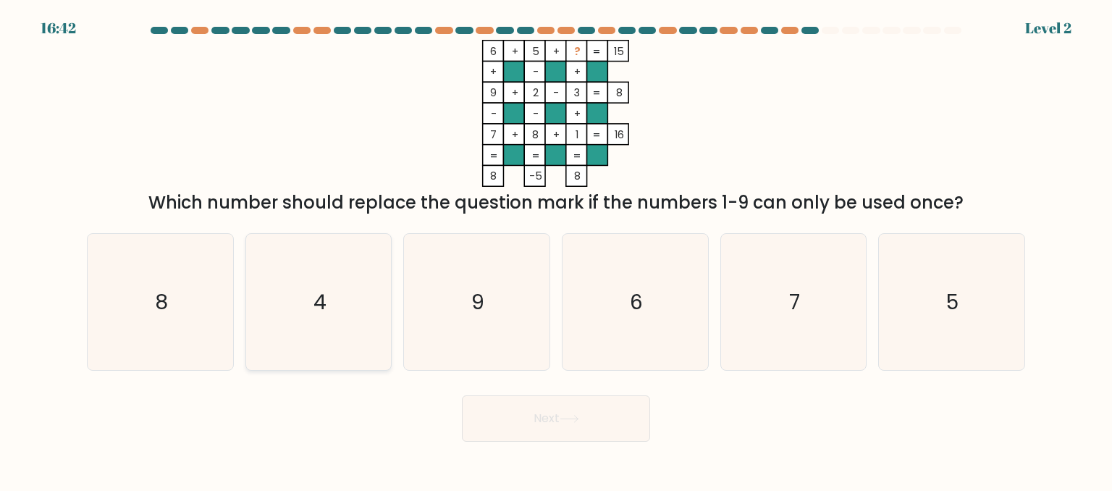
click at [364, 307] on icon "4" at bounding box center [319, 302] width 136 height 136
click at [556, 249] on input "b. 4" at bounding box center [556, 247] width 1 height 4
radio input "true"
click at [523, 410] on button "Next" at bounding box center [556, 418] width 188 height 46
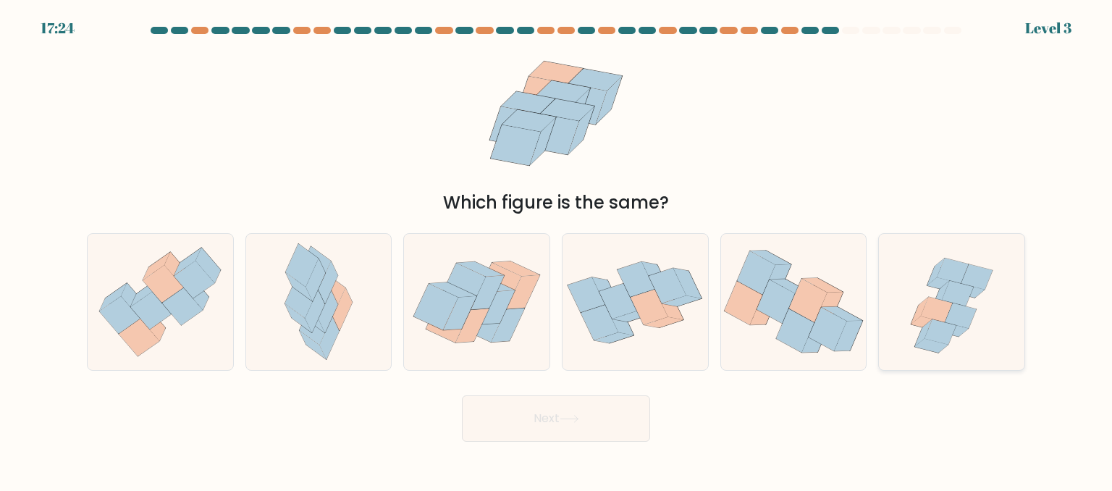
click at [933, 314] on icon at bounding box center [937, 309] width 32 height 25
click at [557, 249] on input "f." at bounding box center [556, 247] width 1 height 4
radio input "true"
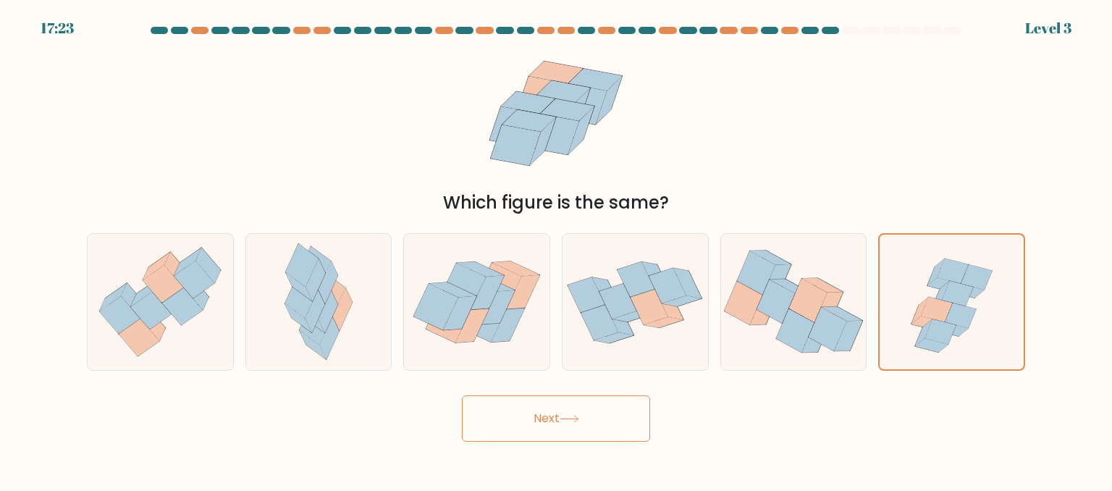
click at [606, 429] on button "Next" at bounding box center [556, 418] width 188 height 46
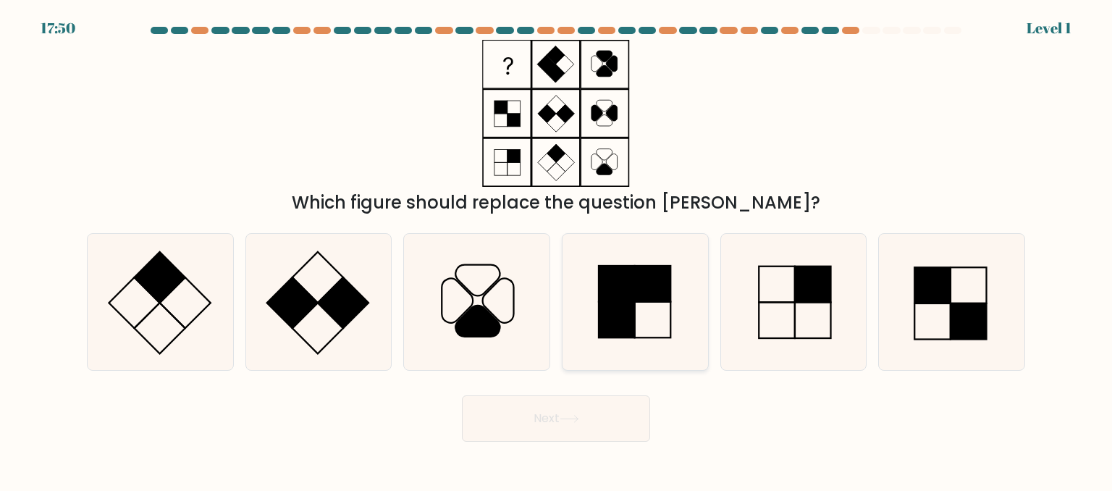
click at [668, 314] on icon at bounding box center [635, 302] width 136 height 136
click at [557, 249] on input "d." at bounding box center [556, 247] width 1 height 4
radio input "true"
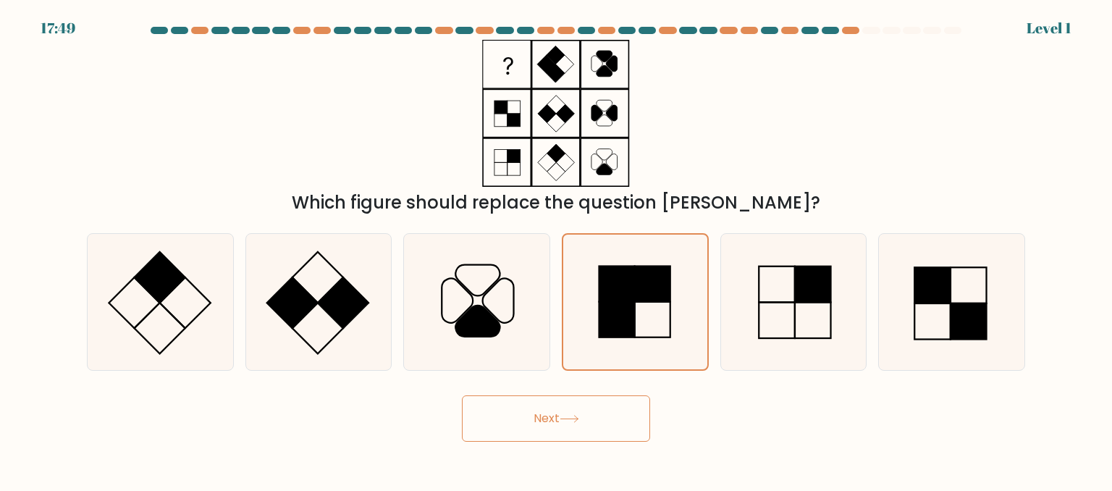
click at [580, 424] on button "Next" at bounding box center [556, 418] width 188 height 46
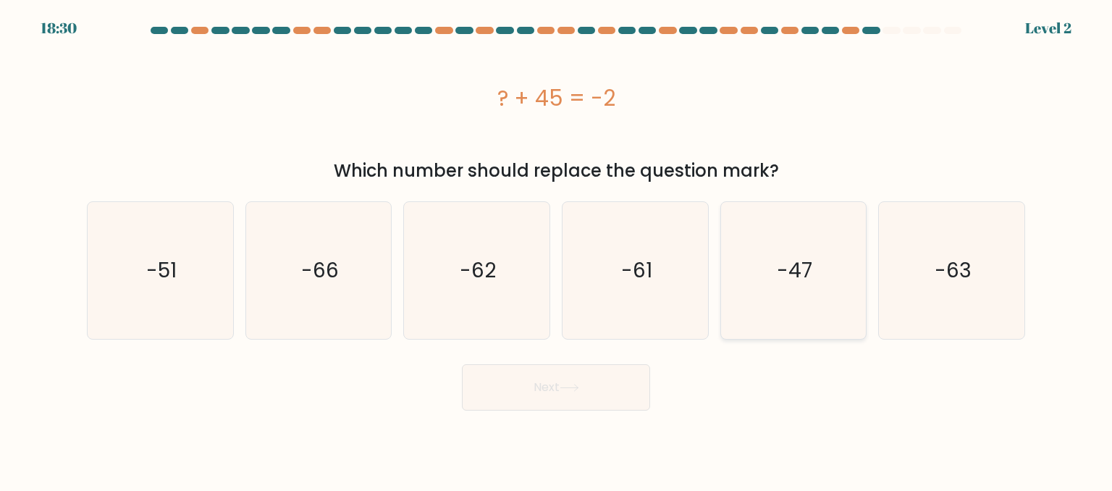
click at [742, 303] on icon "-47" at bounding box center [793, 270] width 136 height 136
click at [557, 249] on input "e. -47" at bounding box center [556, 247] width 1 height 4
radio input "true"
click at [603, 383] on button "Next" at bounding box center [556, 387] width 188 height 46
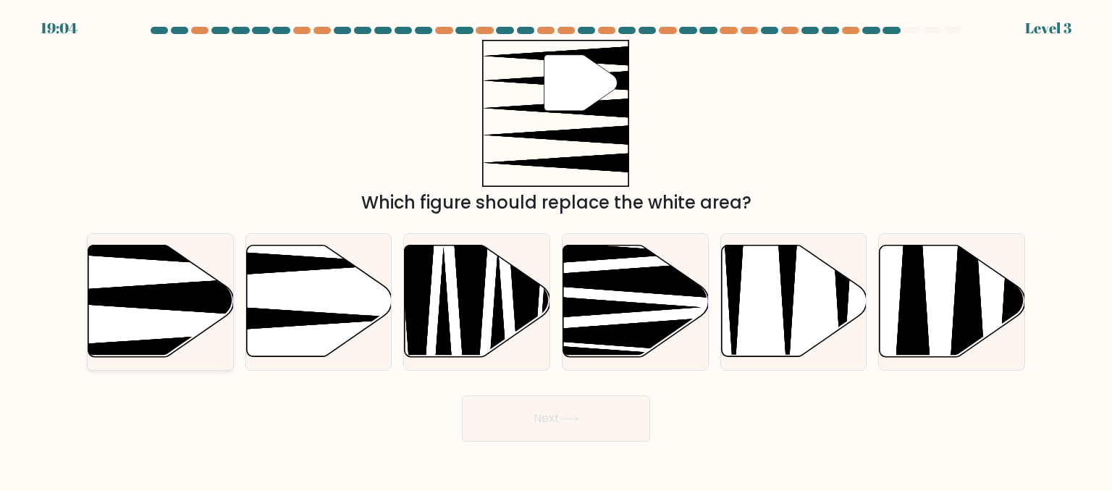
click at [219, 294] on icon at bounding box center [111, 297] width 289 height 38
click at [556, 249] on input "a." at bounding box center [556, 247] width 1 height 4
radio input "true"
click at [279, 297] on icon at bounding box center [319, 300] width 146 height 111
click at [556, 249] on input "b." at bounding box center [556, 247] width 1 height 4
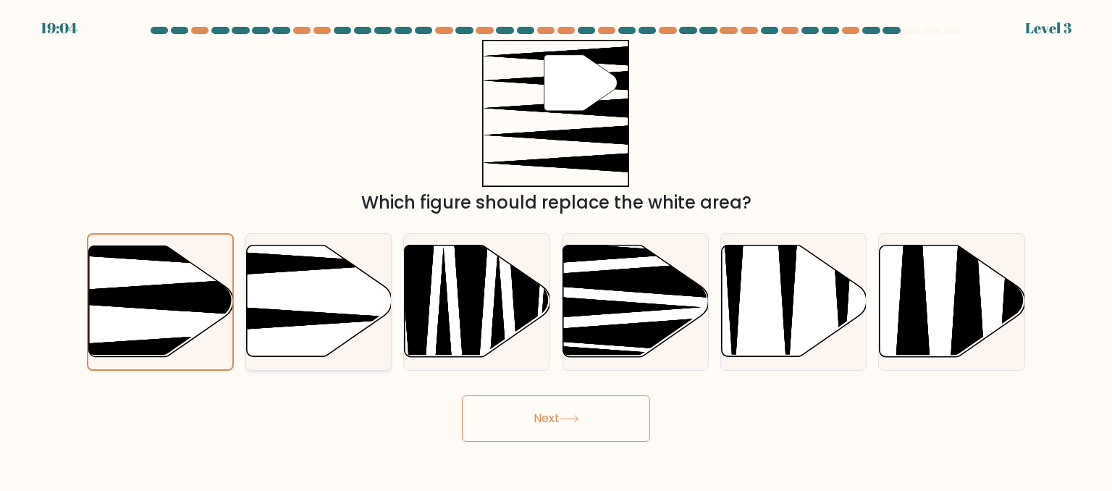
radio input "true"
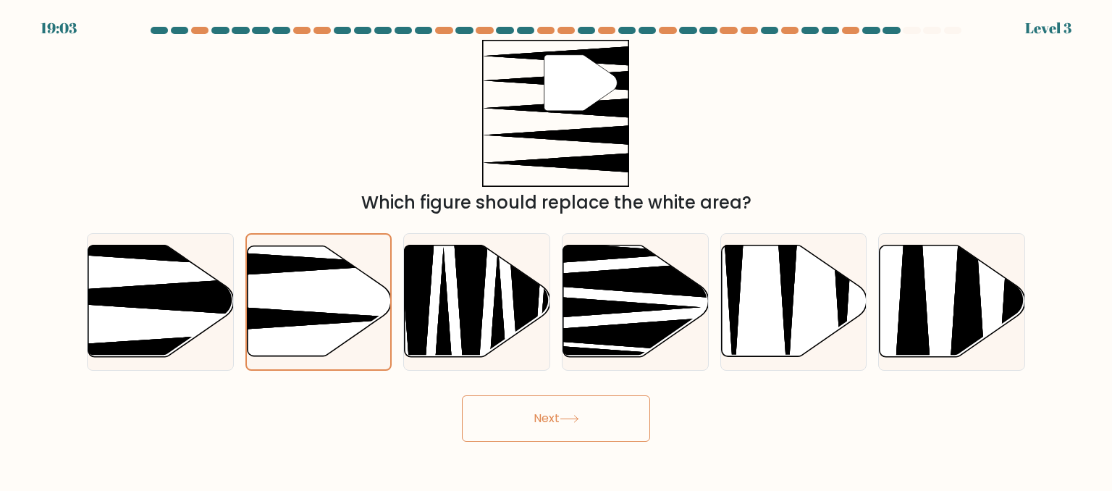
click at [490, 417] on button "Next" at bounding box center [556, 418] width 188 height 46
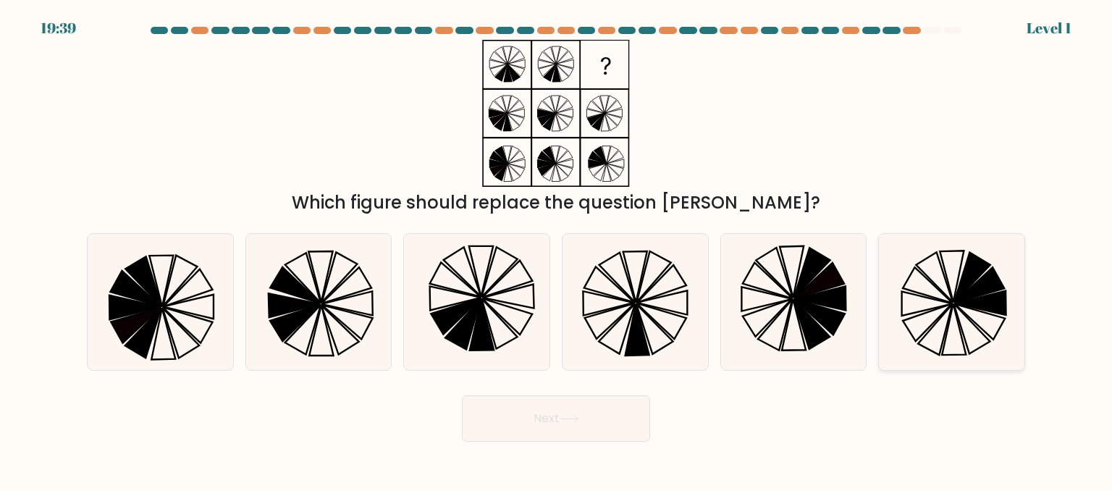
click at [927, 334] on icon at bounding box center [936, 329] width 34 height 51
click at [557, 249] on input "f." at bounding box center [556, 247] width 1 height 4
radio input "true"
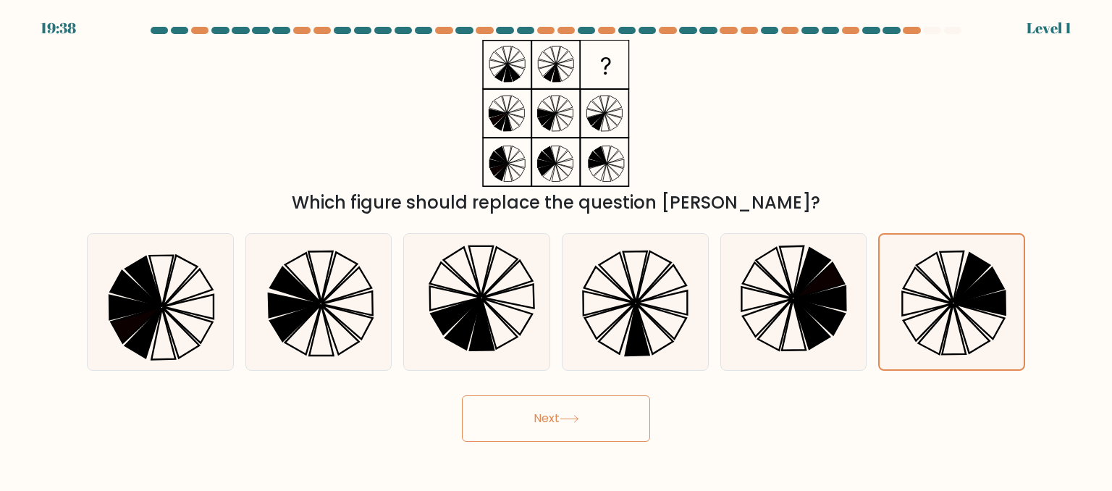
click at [615, 419] on button "Next" at bounding box center [556, 418] width 188 height 46
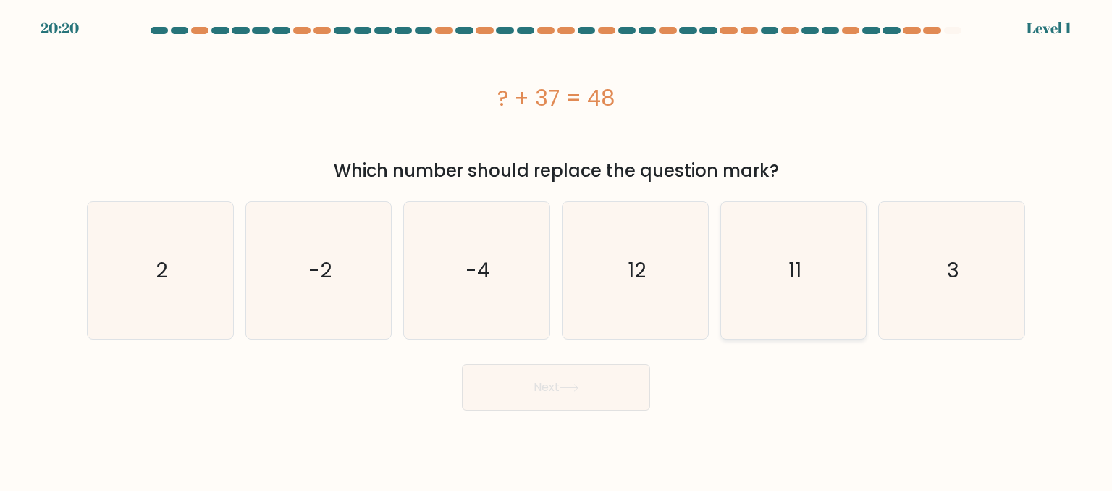
click at [772, 327] on icon "11" at bounding box center [793, 270] width 136 height 136
click at [557, 249] on input "e. 11" at bounding box center [556, 247] width 1 height 4
radio input "true"
click at [607, 396] on button "Next" at bounding box center [556, 387] width 188 height 46
click at [618, 383] on button "Next" at bounding box center [556, 387] width 188 height 46
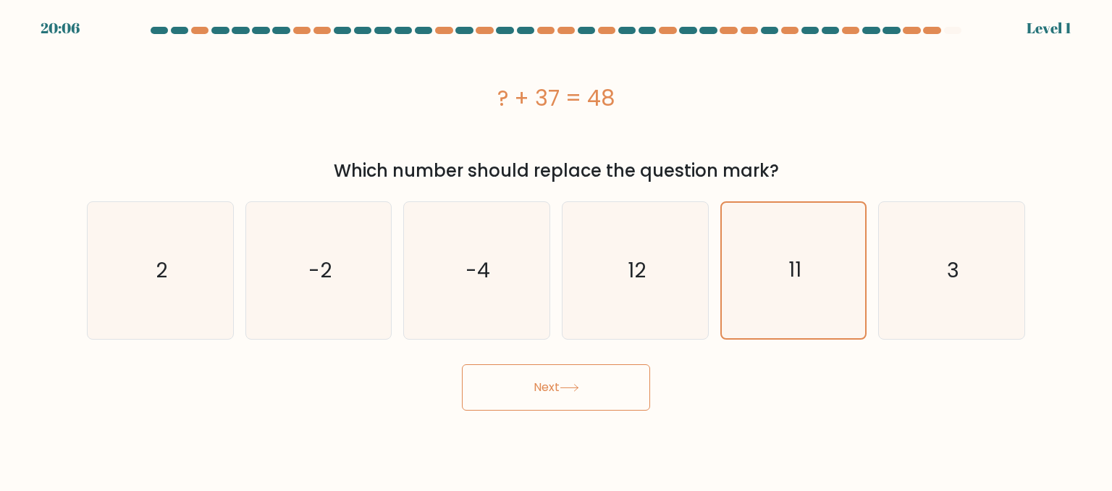
click at [568, 382] on button "Next" at bounding box center [556, 387] width 188 height 46
click at [651, 268] on icon "12" at bounding box center [635, 270] width 136 height 136
click at [557, 249] on input "d. 12" at bounding box center [556, 247] width 1 height 4
radio input "true"
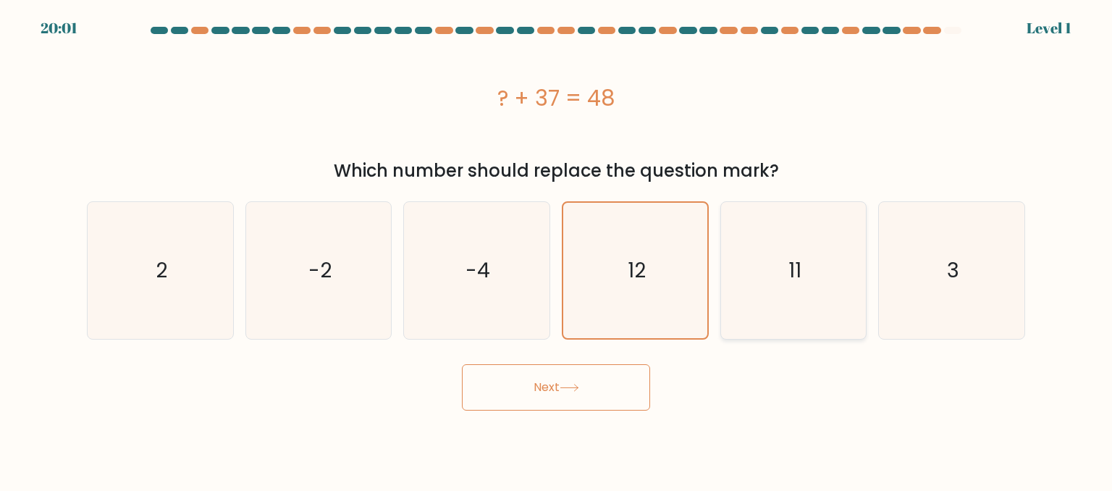
click at [750, 266] on icon "11" at bounding box center [793, 270] width 136 height 136
click at [557, 249] on input "e. 11" at bounding box center [556, 247] width 1 height 4
radio input "true"
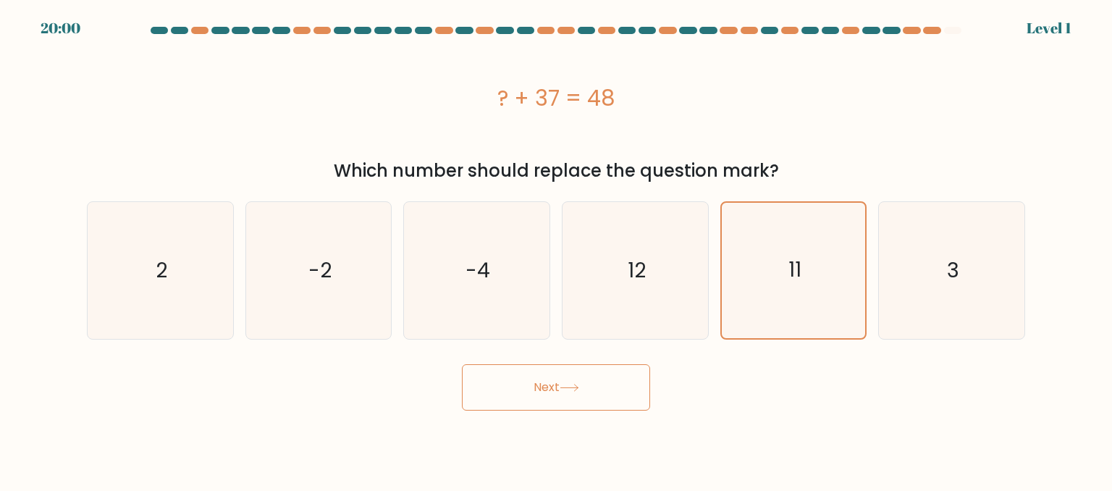
click at [578, 385] on icon at bounding box center [570, 388] width 20 height 8
click at [586, 381] on button "Next" at bounding box center [556, 387] width 188 height 46
click at [661, 287] on icon "12" at bounding box center [635, 270] width 136 height 136
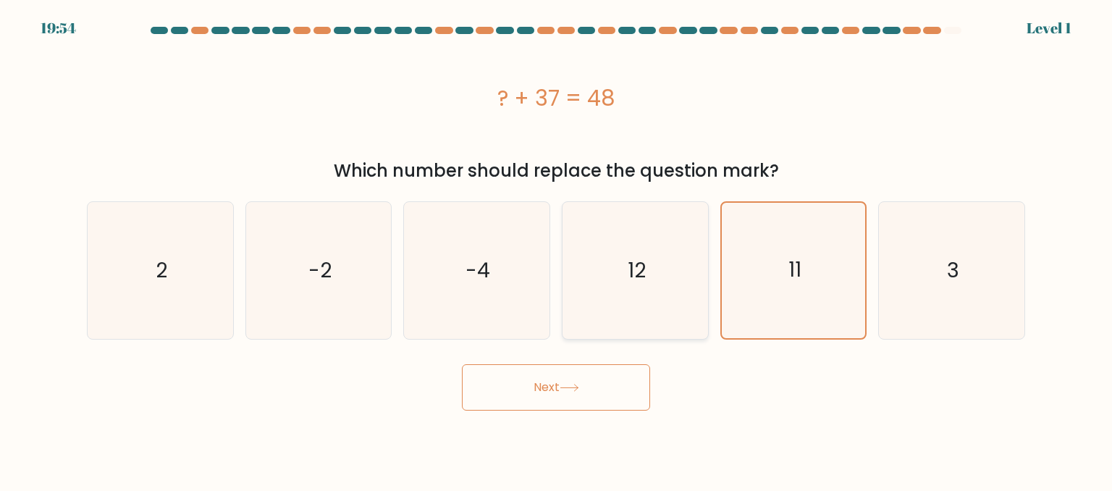
click at [557, 249] on input "d. 12" at bounding box center [556, 247] width 1 height 4
radio input "true"
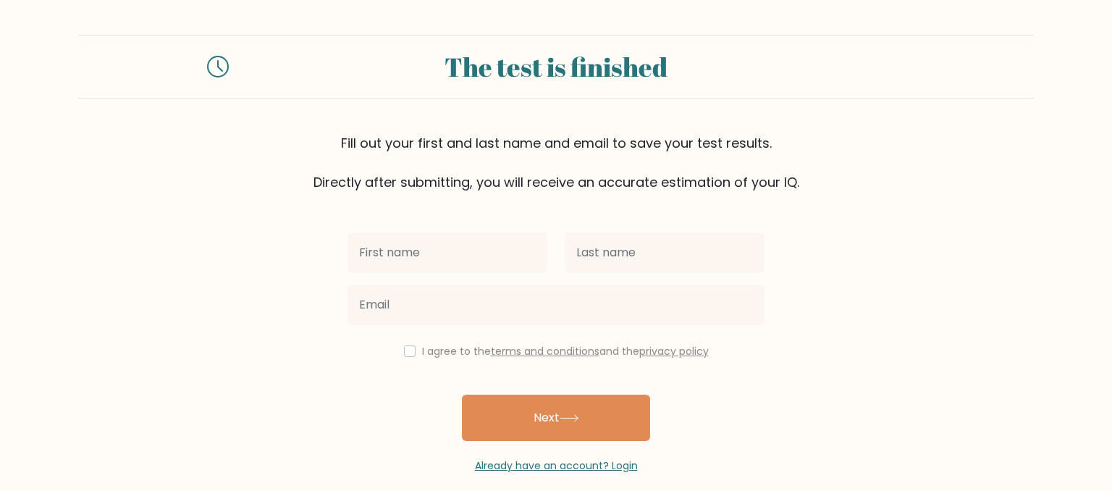
scroll to position [17, 0]
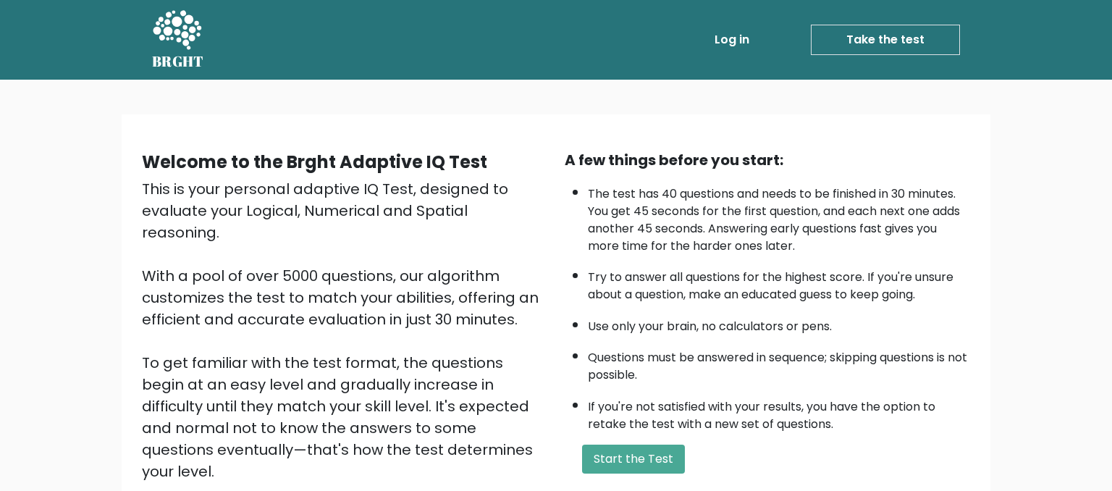
scroll to position [153, 0]
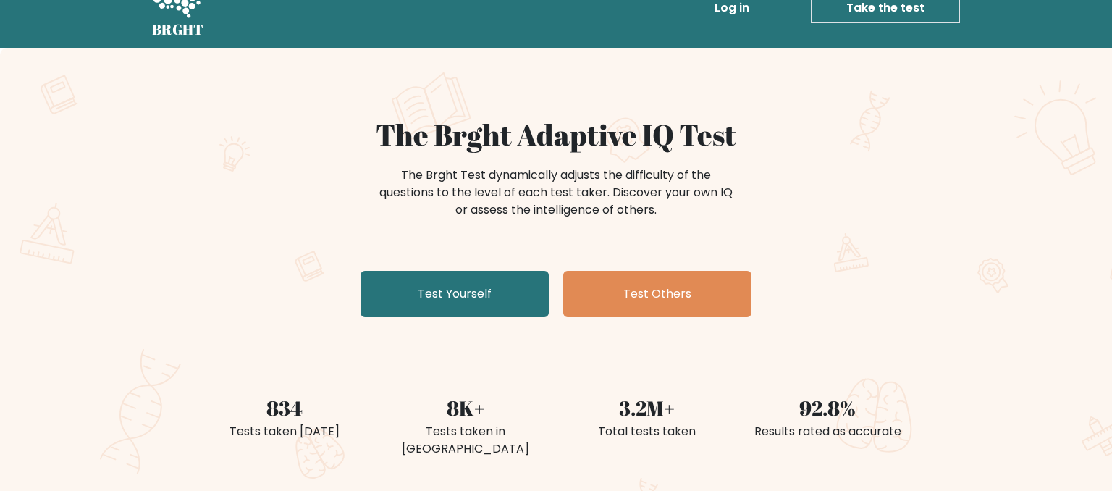
scroll to position [38, 0]
